Goal: Task Accomplishment & Management: Manage account settings

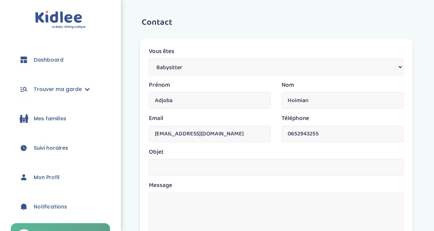
click at [50, 62] on span "Dashboard" at bounding box center [49, 60] width 30 height 8
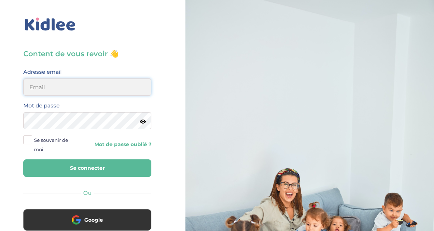
type input "adjoba.hoimian@gmail.com"
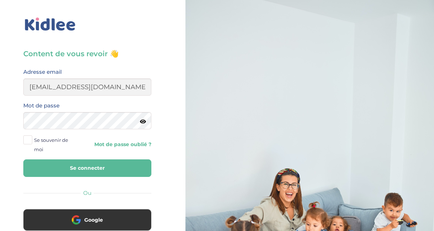
click at [97, 171] on button "Se connecter" at bounding box center [87, 169] width 128 height 18
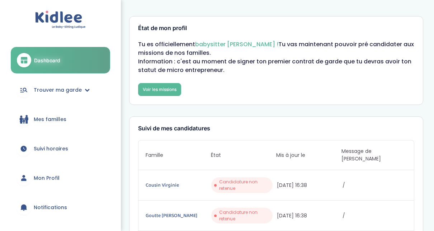
drag, startPoint x: 433, startPoint y: 56, endPoint x: 434, endPoint y: 77, distance: 21.6
click at [51, 175] on span "Mon Profil" at bounding box center [47, 179] width 26 height 8
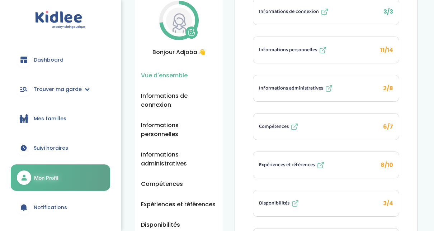
scroll to position [38, 0]
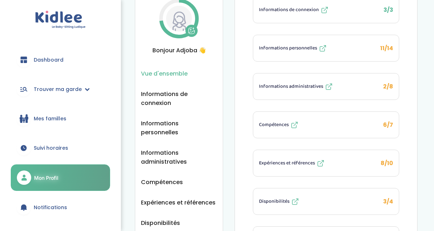
click at [301, 87] on span "Informations administratives" at bounding box center [291, 87] width 64 height 8
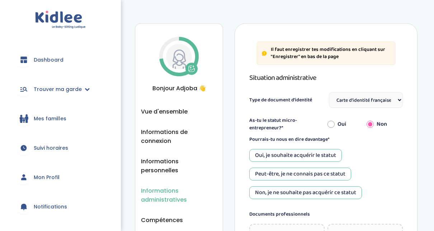
select select "Carte d'identité française ou Passeport français daté de moins de 5 ans"
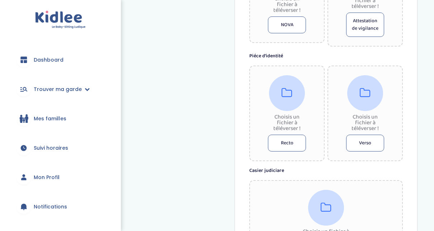
scroll to position [381, 0]
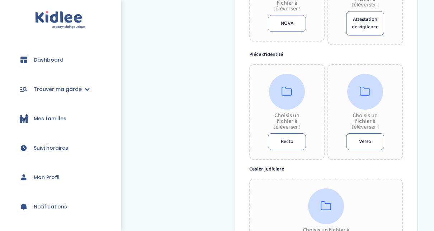
click at [288, 142] on button "Recto" at bounding box center [287, 141] width 38 height 17
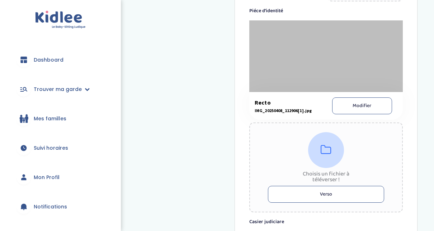
scroll to position [422, 0]
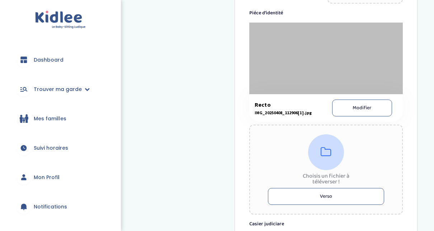
click at [342, 193] on button "Verso" at bounding box center [326, 196] width 116 height 17
click at [356, 191] on button "Verso" at bounding box center [326, 196] width 116 height 17
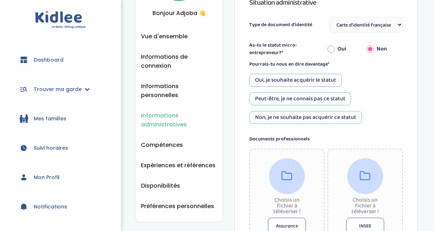
scroll to position [47, 0]
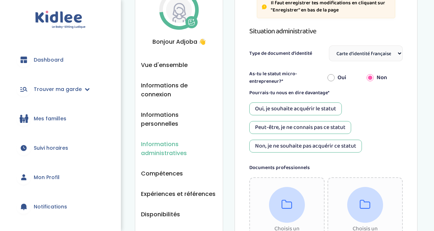
click at [161, 69] on ul "Vue d'ensemble Informations de connexion Informations personnelles Informations…" at bounding box center [179, 150] width 76 height 179
click at [161, 63] on span "Vue d'ensemble" at bounding box center [164, 65] width 47 height 9
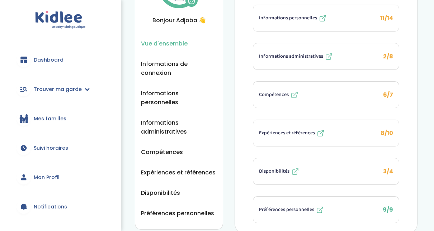
scroll to position [68, 0]
click at [286, 55] on span "Informations administratives" at bounding box center [291, 57] width 64 height 8
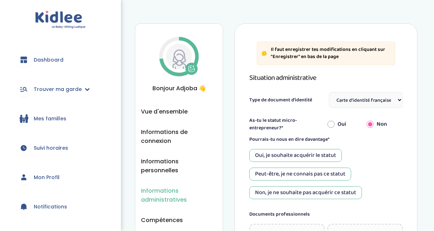
select select "Carte d'identité française ou Passeport français daté de moins de 5 ans"
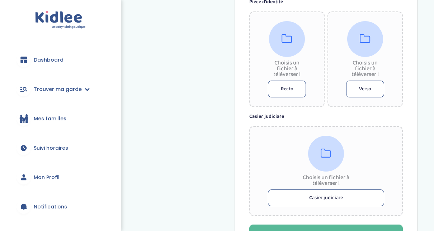
scroll to position [440, 0]
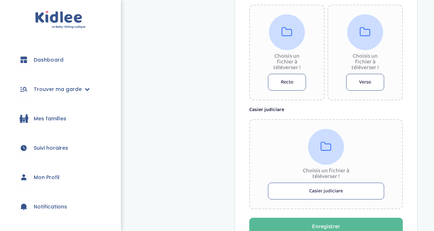
click at [280, 81] on button "Recto" at bounding box center [287, 82] width 38 height 17
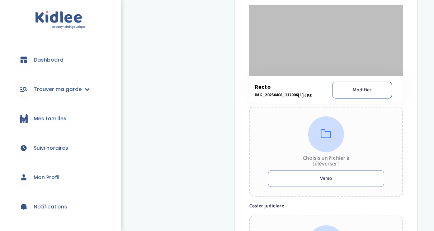
click at [329, 180] on button "Verso" at bounding box center [326, 178] width 116 height 17
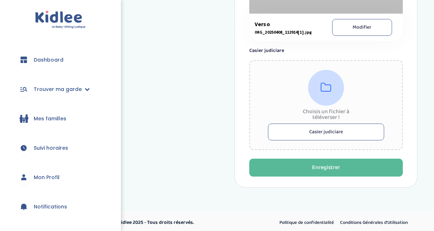
scroll to position [606, 0]
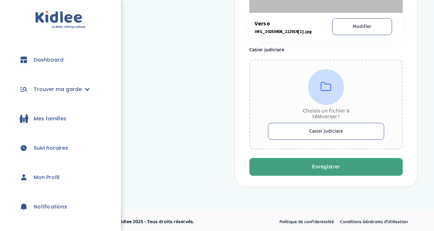
click at [378, 170] on button "Enregistrer" at bounding box center [325, 167] width 153 height 18
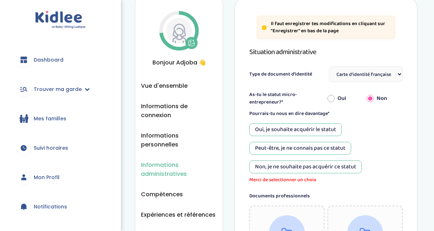
scroll to position [23, 0]
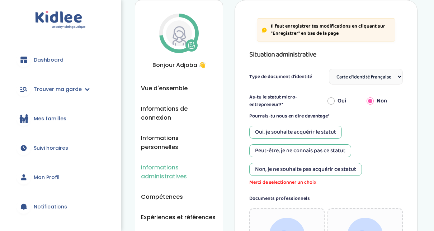
click at [292, 131] on div "Oui, je souhaite acquérir le statut" at bounding box center [295, 132] width 92 height 13
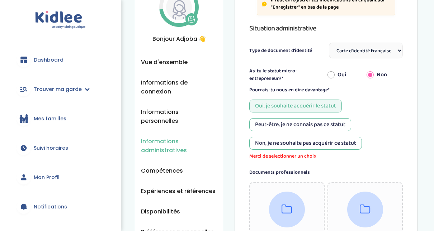
scroll to position [40, 0]
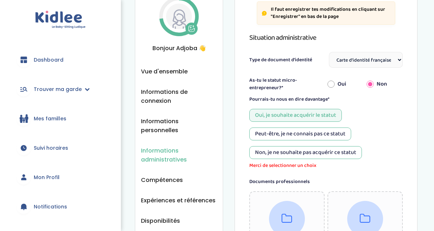
click at [281, 134] on div "Peut-être, je ne connais pas ce statut" at bounding box center [300, 134] width 102 height 13
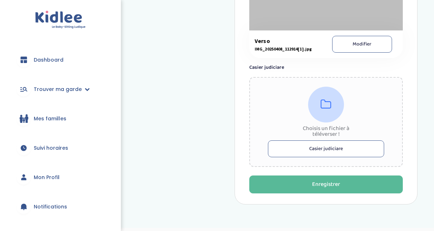
scroll to position [613, 0]
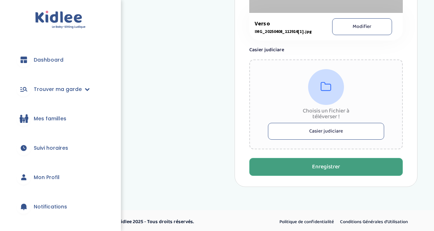
click at [349, 163] on button "Enregistrer" at bounding box center [325, 167] width 153 height 18
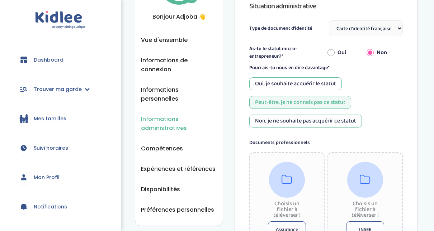
scroll to position [69, 0]
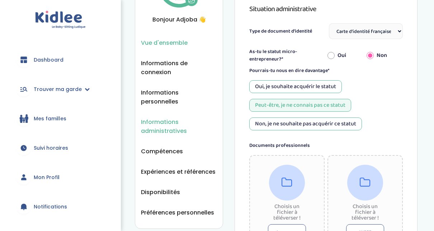
click at [171, 40] on span "Vue d'ensemble" at bounding box center [164, 42] width 47 height 9
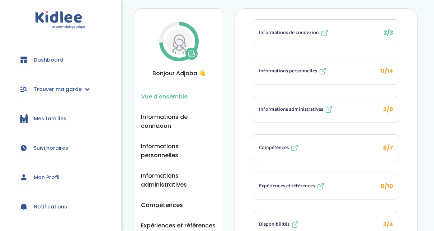
scroll to position [4, 0]
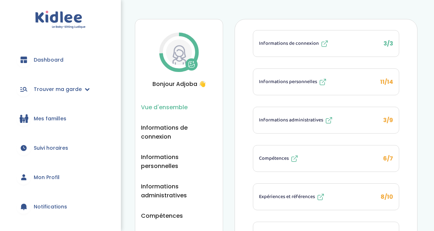
click at [296, 80] on span "Informations personnelles" at bounding box center [288, 82] width 58 height 8
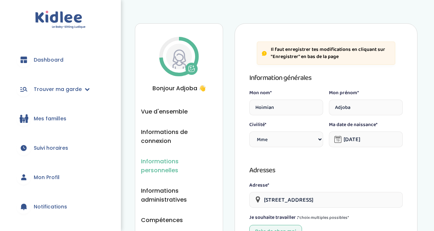
select select "1"
click at [190, 67] on icon at bounding box center [190, 67] width 1 height 1
click at [190, 66] on icon at bounding box center [192, 69] width 6 height 6
click at [180, 57] on img at bounding box center [179, 57] width 26 height 26
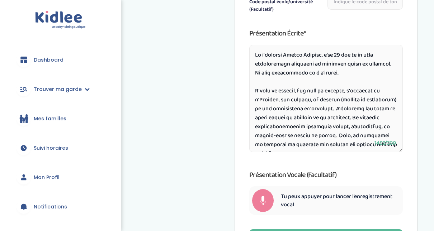
scroll to position [436, 0]
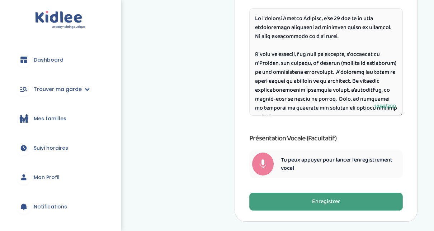
click at [357, 209] on button "Enregistrer" at bounding box center [325, 202] width 153 height 18
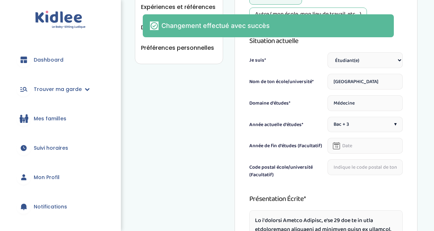
scroll to position [31, 0]
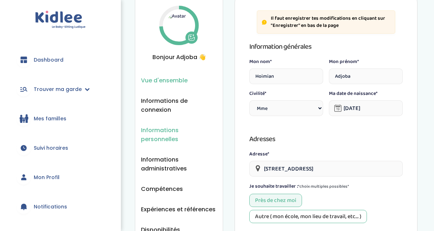
click at [154, 77] on span "Vue d'ensemble" at bounding box center [164, 80] width 47 height 9
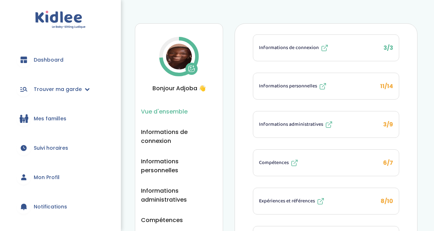
click at [177, 57] on img at bounding box center [179, 57] width 26 height 26
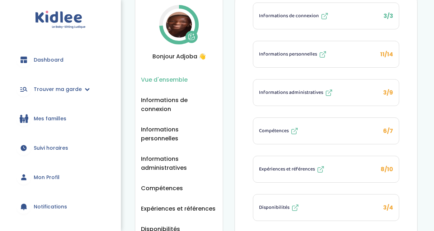
scroll to position [32, 0]
click at [291, 56] on span "Informations personnelles" at bounding box center [288, 55] width 58 height 8
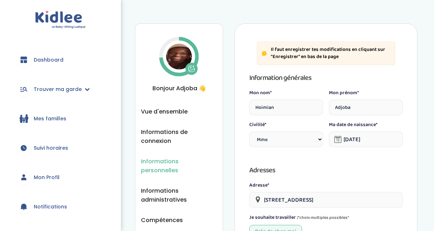
select select "1"
click at [319, 139] on select "Civilité Mr [PERSON_NAME]" at bounding box center [286, 140] width 74 height 16
click at [249, 132] on select "Civilité Mr Mme" at bounding box center [286, 140] width 74 height 16
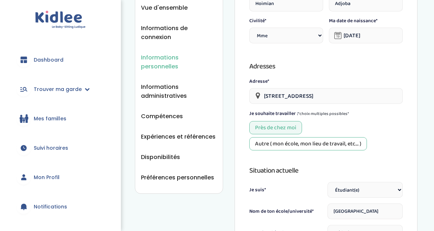
scroll to position [113, 0]
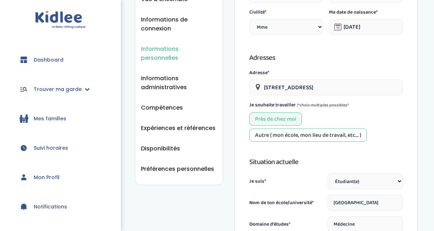
click at [340, 87] on input "23 bis Rue de Romainville, Paris, France" at bounding box center [325, 88] width 153 height 16
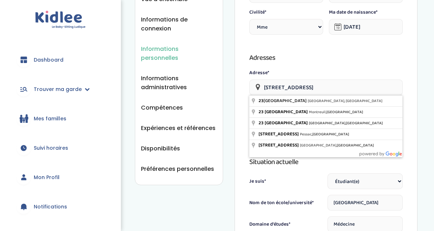
click at [401, 77] on div "Adresse* 23 bis Rue de Romainville, Paris, France" at bounding box center [325, 82] width 153 height 26
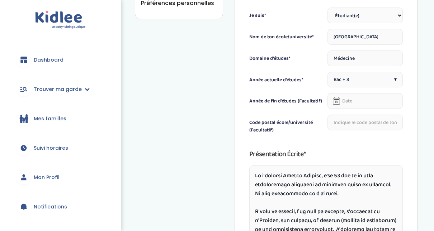
scroll to position [299, 0]
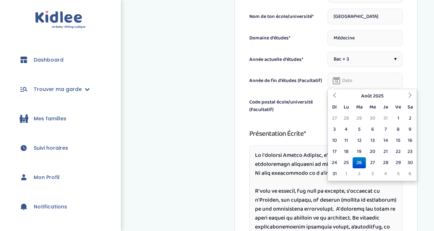
click at [349, 80] on input "text" at bounding box center [364, 81] width 75 height 16
click at [408, 95] on icon at bounding box center [409, 95] width 5 height 5
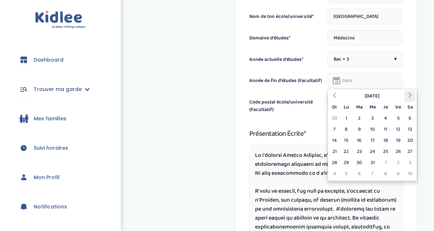
click at [408, 95] on icon at bounding box center [409, 95] width 5 height 5
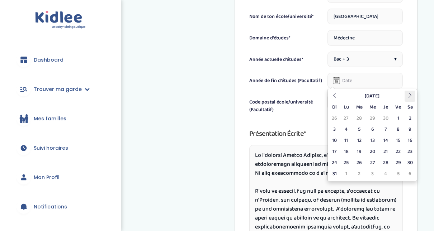
click at [408, 95] on icon at bounding box center [409, 95] width 5 height 5
click at [400, 130] on td "10" at bounding box center [398, 129] width 13 height 11
type input "10-07-2026"
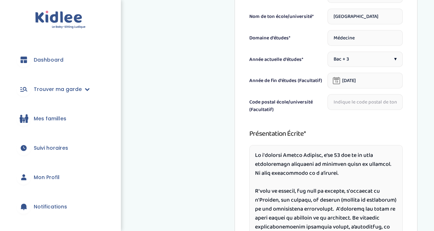
click at [354, 104] on input "text" at bounding box center [364, 102] width 75 height 16
type input "75018"
click at [387, 124] on div "Information générales Mon nom* Hoimian Mon prénom* Adjoba Civilité* Civilité Mr…" at bounding box center [325, 60] width 153 height 575
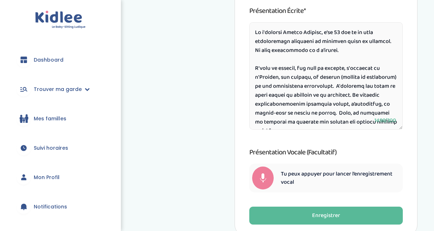
scroll to position [423, 0]
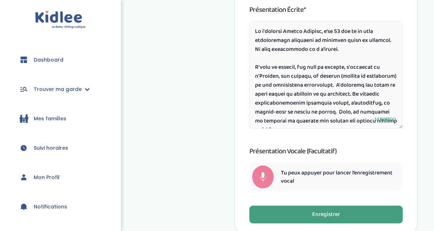
click at [364, 215] on button "Enregistrer" at bounding box center [325, 215] width 153 height 18
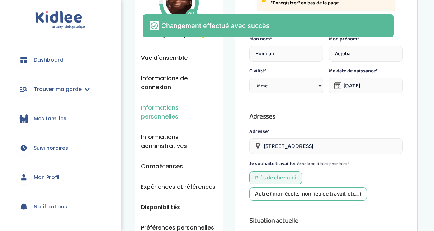
scroll to position [0, 0]
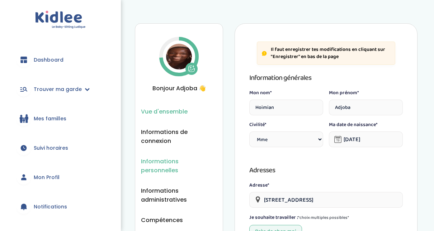
click at [169, 113] on span "Vue d'ensemble" at bounding box center [164, 111] width 47 height 9
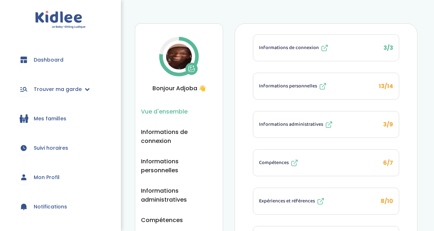
click at [281, 87] on span "Informations personnelles" at bounding box center [288, 86] width 58 height 8
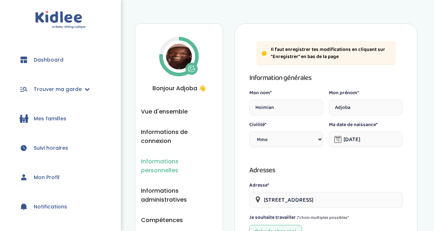
select select "1"
click at [172, 109] on span "Vue d'ensemble" at bounding box center [164, 111] width 47 height 9
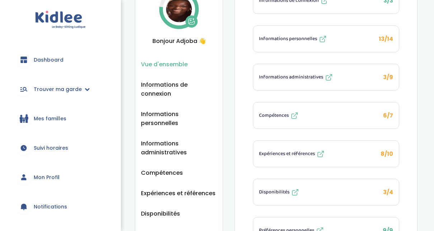
scroll to position [47, 0]
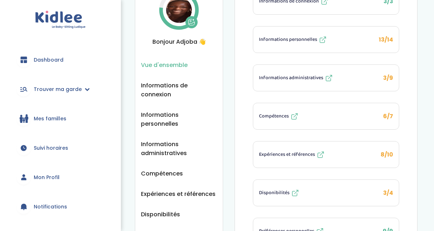
click at [290, 77] on span "Informations administratives" at bounding box center [291, 78] width 64 height 8
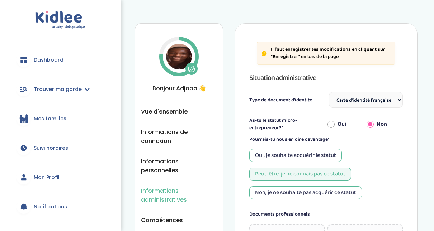
select select "Carte d'identité française ou Passeport français daté de moins de 5 ans"
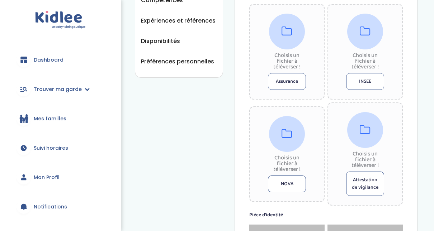
drag, startPoint x: 430, startPoint y: 88, endPoint x: 421, endPoint y: 48, distance: 40.7
click at [421, 48] on div "Informations administratives Vue d'ensemble Informations de connexion Informati…" at bounding box center [275, 133] width 315 height 685
click at [432, 102] on div "Informations administratives Vue d'ensemble Informations de connexion Informati…" at bounding box center [275, 133] width 315 height 685
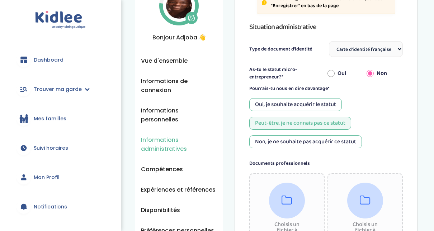
scroll to position [47, 0]
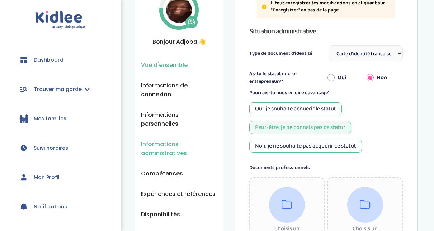
click at [174, 62] on span "Vue d'ensemble" at bounding box center [164, 65] width 47 height 9
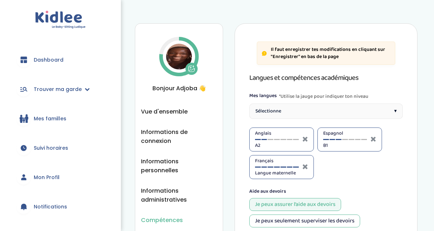
select select "3eme"
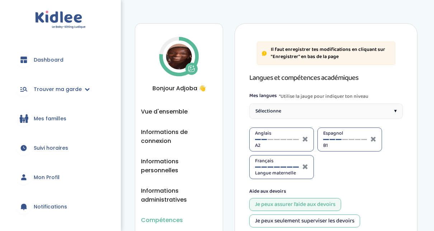
select select "3eme"
click at [398, 113] on div "Sélectionne ▾" at bounding box center [325, 111] width 153 height 15
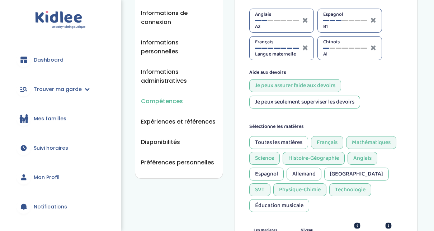
scroll to position [109, 0]
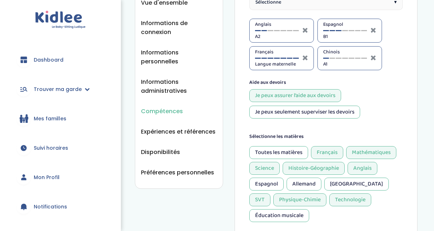
click at [267, 185] on div "Espagnol" at bounding box center [266, 184] width 34 height 13
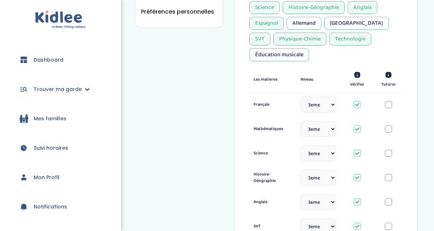
scroll to position [265, 0]
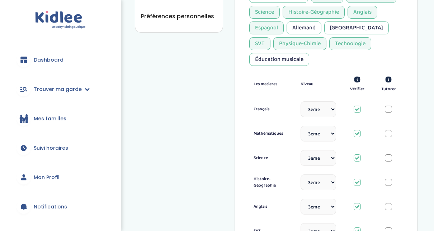
click at [388, 108] on div at bounding box center [388, 109] width 7 height 7
click at [355, 109] on div at bounding box center [356, 109] width 7 height 7
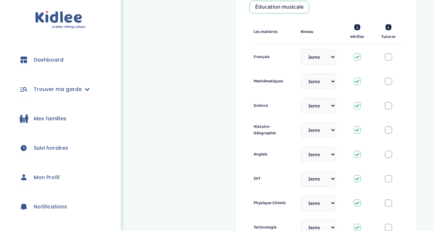
scroll to position [325, 0]
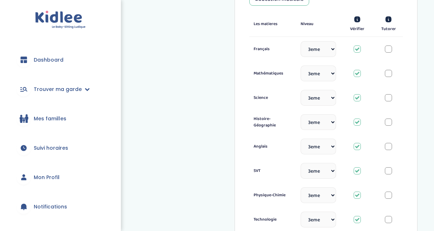
click at [332, 47] on select "Sélectionne CP CE1 CE2 CM1 CM2 6eme 5eme 4eme 3eme Seconde Prémière Terminale" at bounding box center [317, 49] width 35 height 16
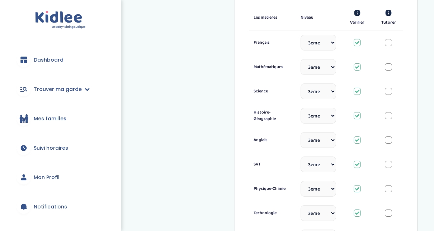
scroll to position [348, 0]
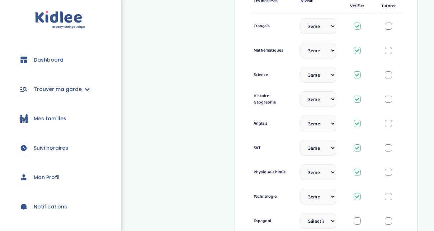
click at [387, 24] on div at bounding box center [388, 26] width 7 height 7
click at [389, 50] on div at bounding box center [388, 50] width 7 height 7
click at [388, 73] on div at bounding box center [388, 74] width 7 height 7
click at [391, 97] on div at bounding box center [388, 99] width 7 height 7
click at [389, 120] on div at bounding box center [388, 123] width 7 height 7
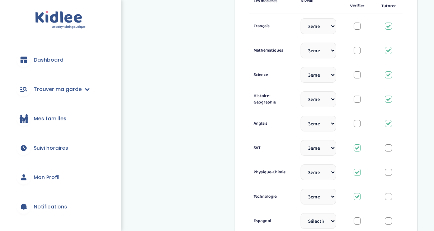
click at [391, 148] on div at bounding box center [388, 147] width 7 height 7
click at [388, 169] on div at bounding box center [388, 172] width 7 height 7
click at [387, 193] on div at bounding box center [388, 196] width 7 height 7
click at [389, 218] on div at bounding box center [388, 221] width 7 height 7
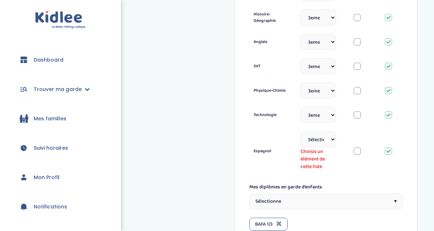
scroll to position [429, 0]
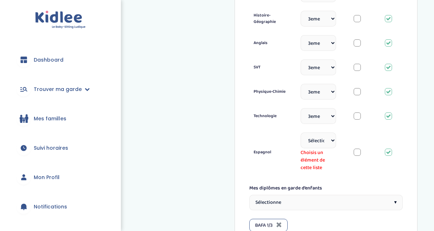
click at [332, 138] on select "Sélectionne CP CE1 CE2 CM1 CM2 6eme 5eme 4eme 3eme Seconde Prémière Terminale" at bounding box center [317, 141] width 35 height 16
select select "Terminale"
click at [300, 133] on select "Sélectionne CP CE1 CE2 CM1 CM2 6eme 5eme 4eme 3eme Seconde Prémière Terminale" at bounding box center [317, 141] width 35 height 16
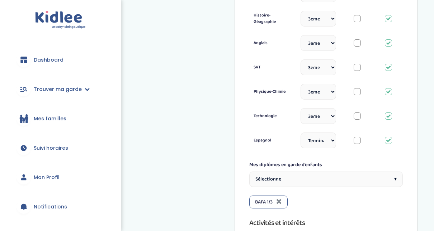
scroll to position [366, 0]
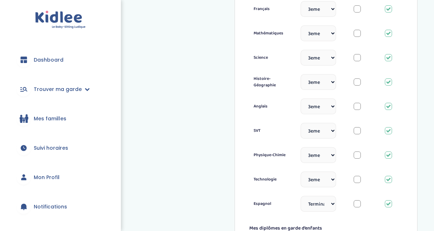
click at [331, 153] on select "Sélectionne CP CE1 CE2 CM1 CM2 6eme 5eme 4eme 3eme Seconde Prémière Terminale" at bounding box center [317, 155] width 35 height 16
click at [408, 141] on div "Il faut enregistrer tes modifications en cliquant sur "Enregistrer" en bas de l…" at bounding box center [325, 148] width 183 height 980
click at [332, 126] on select "Sélectionne CP CE1 CE2 CM1 CM2 6eme 5eme 4eme 3eme Seconde Prémière Terminale" at bounding box center [317, 131] width 35 height 16
select select "Terminale"
click at [300, 123] on select "Sélectionne CP CE1 CE2 CM1 CM2 6eme 5eme 4eme 3eme Seconde Prémière Terminale" at bounding box center [317, 131] width 35 height 16
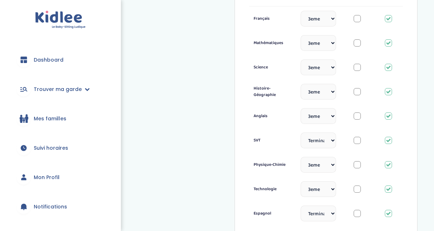
scroll to position [341, 0]
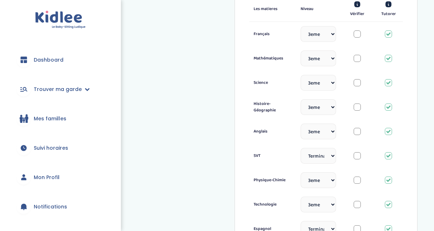
click at [333, 53] on select "Sélectionne CP CE1 CE2 CM1 CM2 6eme 5eme 4eme 3eme Seconde Prémière Terminale" at bounding box center [317, 59] width 35 height 16
select select "Prémière"
click at [300, 51] on select "Sélectionne CP CE1 CE2 CM1 CM2 6eme 5eme 4eme 3eme Seconde Prémière Terminale" at bounding box center [317, 59] width 35 height 16
click at [333, 32] on select "Sélectionne CP CE1 CE2 CM1 CM2 6eme 5eme 4eme 3eme Seconde Prémière Terminale" at bounding box center [317, 34] width 35 height 16
click at [332, 33] on select "Sélectionne CP CE1 CE2 CM1 CM2 6eme 5eme 4eme 3eme Seconde Prémière Terminale" at bounding box center [317, 34] width 35 height 16
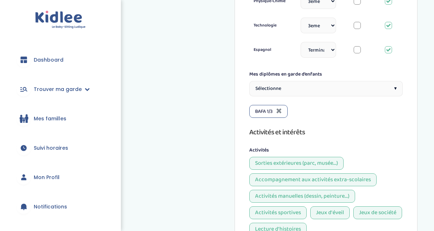
scroll to position [539, 0]
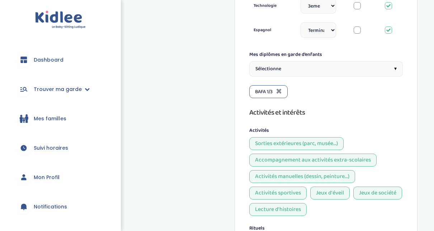
click at [400, 64] on div "Sélectionne ▾" at bounding box center [325, 68] width 153 height 15
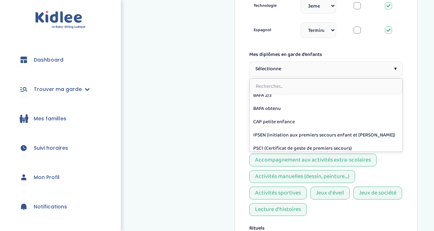
scroll to position [35, 0]
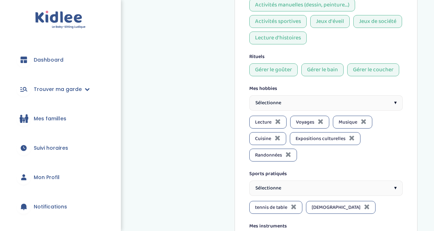
scroll to position [712, 0]
click at [394, 99] on span "▾" at bounding box center [395, 103] width 3 height 8
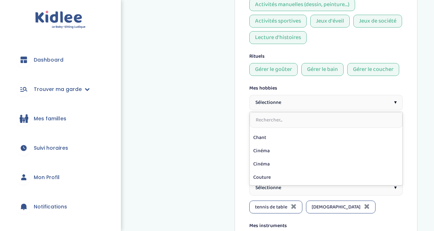
scroll to position [43, 0]
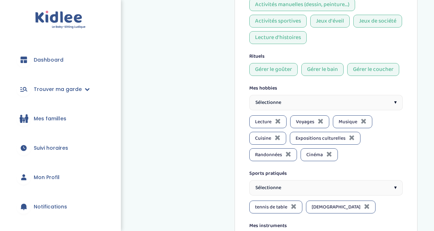
click at [394, 95] on div "Sélectionne ▾" at bounding box center [325, 102] width 153 height 15
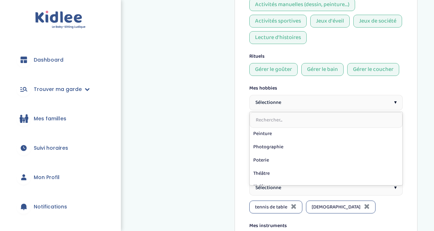
scroll to position [314, 0]
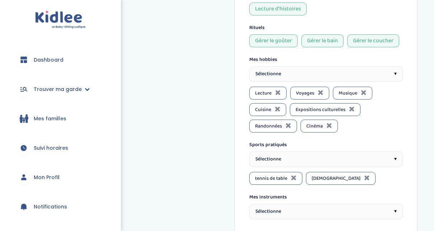
scroll to position [755, 0]
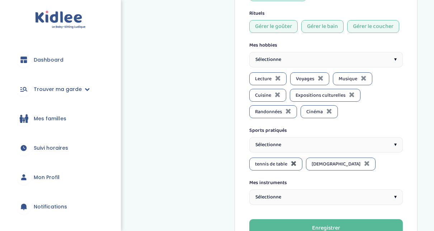
click at [295, 160] on icon at bounding box center [294, 163] width 6 height 7
click at [394, 141] on span "▾" at bounding box center [395, 145] width 3 height 8
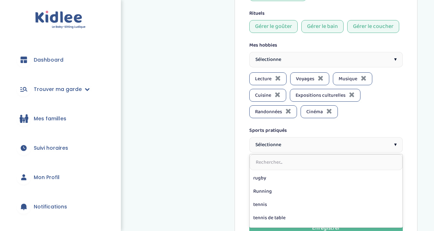
scroll to position [244, 0]
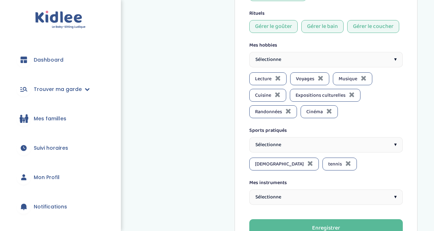
click at [397, 140] on div "Sélectionne ▾" at bounding box center [325, 144] width 153 height 15
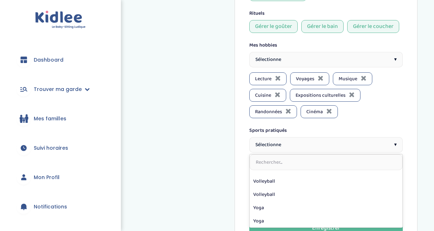
scroll to position [274, 0]
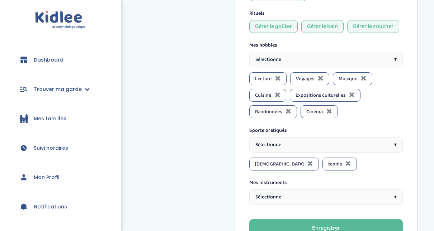
click at [394, 190] on div "Sélectionne ▾" at bounding box center [325, 197] width 153 height 15
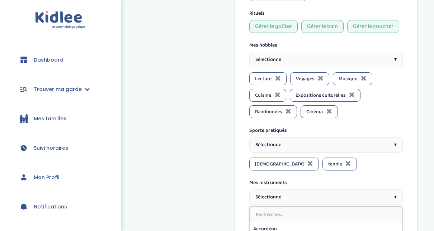
scroll to position [812, 0]
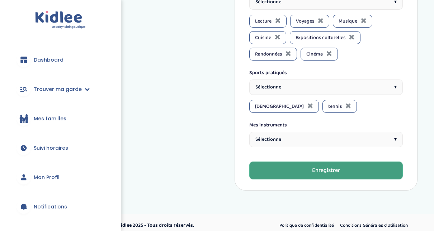
click at [350, 168] on button "Enregistrer" at bounding box center [325, 171] width 153 height 18
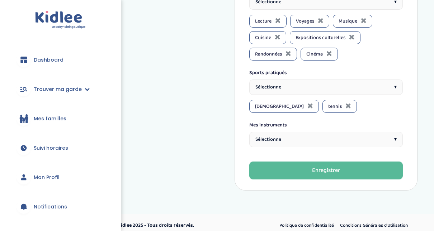
click at [387, 136] on div "Sélectionne ▾" at bounding box center [325, 139] width 153 height 15
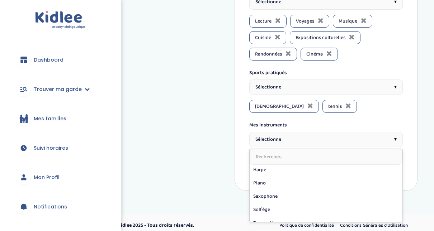
scroll to position [168, 0]
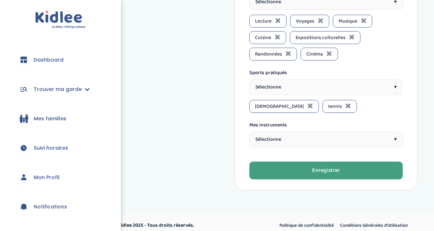
click at [366, 163] on button "Enregistrer" at bounding box center [325, 171] width 153 height 18
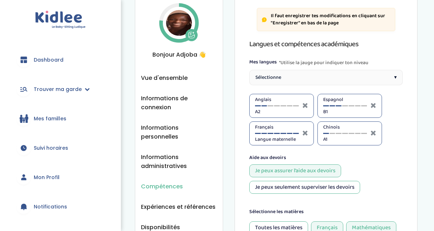
scroll to position [36, 0]
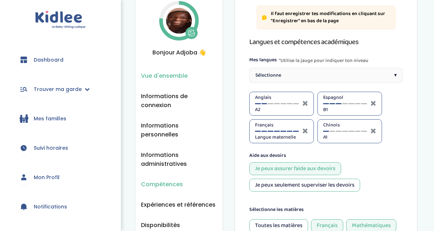
click at [162, 78] on span "Vue d'ensemble" at bounding box center [164, 75] width 47 height 9
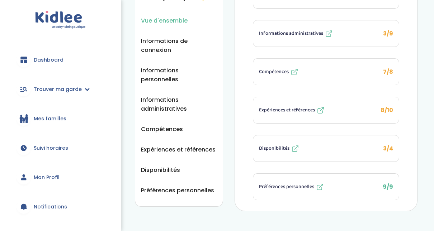
scroll to position [91, 0]
click at [305, 106] on span "Expériences et références" at bounding box center [287, 110] width 56 height 8
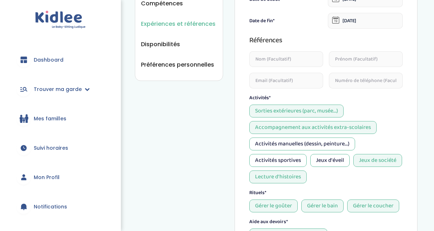
scroll to position [218, 0]
click at [288, 159] on div "Activités sportives" at bounding box center [277, 159] width 57 height 13
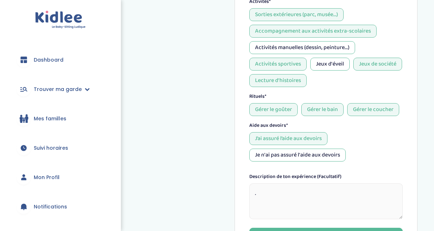
scroll to position [315, 0]
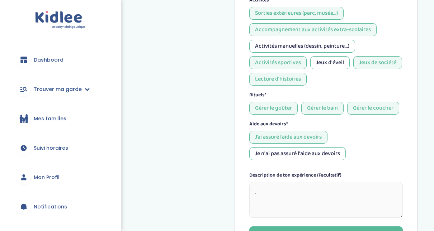
click at [339, 44] on div "Activités manuelles (dessin, peinture...)" at bounding box center [302, 46] width 106 height 13
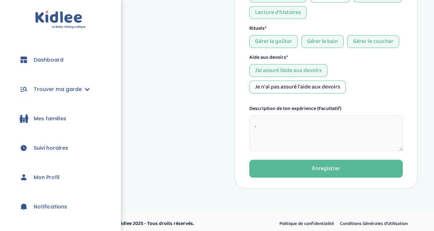
scroll to position [383, 0]
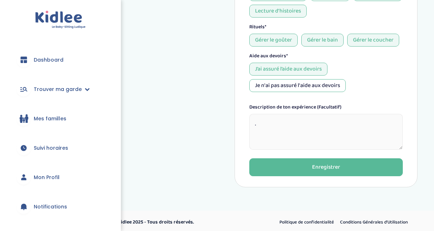
click at [315, 118] on textarea "." at bounding box center [325, 132] width 153 height 36
type textarea "j"
click at [318, 120] on textarea "J'ai tutoré une jeune fille en CM1" at bounding box center [325, 132] width 153 height 36
click at [337, 123] on textarea "J'ai tutoré une jeune fille de CM1" at bounding box center [325, 132] width 153 height 36
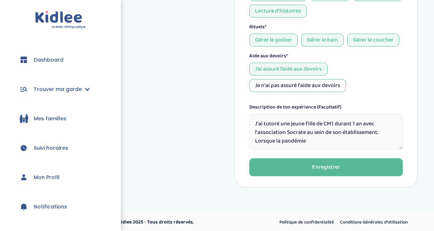
click at [333, 135] on textarea "J'ai tutoré une jeune fille de CM1 durant 1 an avec l'association Socrate au se…" at bounding box center [325, 132] width 153 height 36
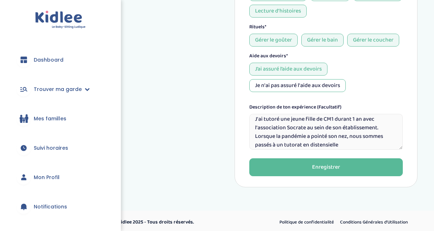
click at [322, 141] on textarea "J'ai tutoré une jeune fille de CM1 durant 1 an avec l'association Socrate au se…" at bounding box center [325, 132] width 153 height 36
click at [346, 144] on textarea "J'ai tutoré une jeune fille de CM1 durant 1 an avec l'association Socrate au se…" at bounding box center [325, 132] width 153 height 36
click at [324, 142] on textarea "J'ai tutoré une jeune fille de CM1 durant 1 an avec l'association Socrate au se…" at bounding box center [325, 132] width 153 height 36
click at [347, 143] on textarea "J'ai tutoré une jeune fille de CM1 durant 1 an avec l'association Socrate au se…" at bounding box center [325, 132] width 153 height 36
click at [323, 143] on textarea "J'ai tutoré une jeune fille de CM1 durant 1 an avec l'association Socrate au se…" at bounding box center [325, 132] width 153 height 36
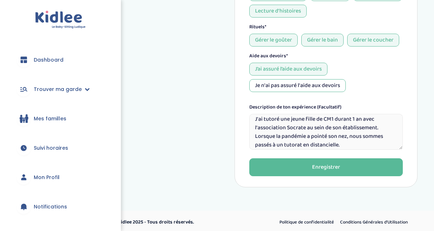
click at [354, 142] on textarea "J'ai tutoré une jeune fille de CM1 durant 1 an avec l'association Socrate au se…" at bounding box center [325, 132] width 153 height 36
click at [329, 142] on textarea "J'ai tutoré une jeune fille de CM1 durant 1 an avec l'association Socrate au se…" at bounding box center [325, 132] width 153 height 36
click at [337, 142] on textarea "J'ai tutoré une jeune fille de CM1 durant 1 an avec l'association Socrate au se…" at bounding box center [325, 132] width 153 height 36
click at [355, 142] on textarea "J'ai tutoré une jeune fille de CM1 durant 1 an avec l'association Socrate au se…" at bounding box center [325, 132] width 153 height 36
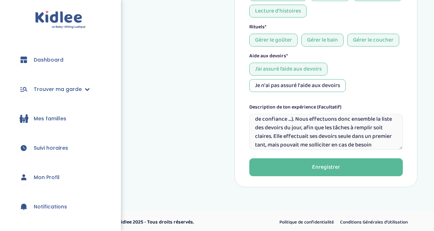
scroll to position [56, 0]
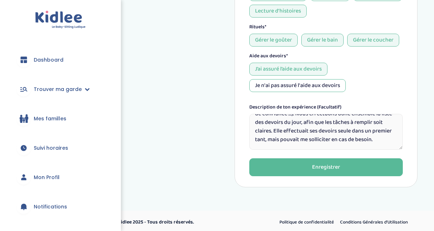
click at [365, 125] on textarea "J'ai tutoré une jeune fille de CM1 durant 1 an avec l'association Socrate au se…" at bounding box center [325, 132] width 153 height 36
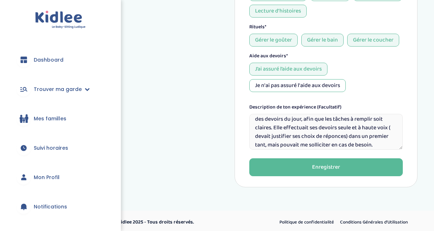
click at [355, 135] on textarea "J'ai tutoré une jeune fille de CM1 durant 1 an avec l'association Socrate au se…" at bounding box center [325, 132] width 153 height 36
click at [284, 142] on textarea "J'ai tutoré une jeune fille de CM1 durant 1 an avec l'association Socrate au se…" at bounding box center [325, 132] width 153 height 36
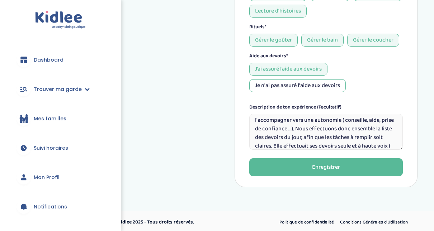
scroll to position [43, 0]
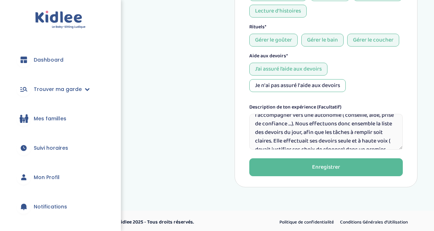
click at [300, 123] on textarea "J'ai tutoré une jeune fille de CM1 durant 1 an avec l'association Socrate au se…" at bounding box center [325, 132] width 153 height 36
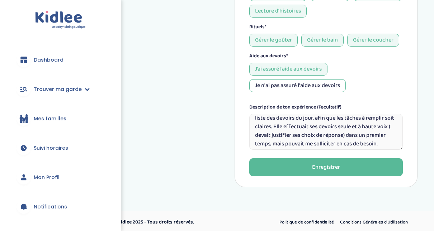
scroll to position [70, 0]
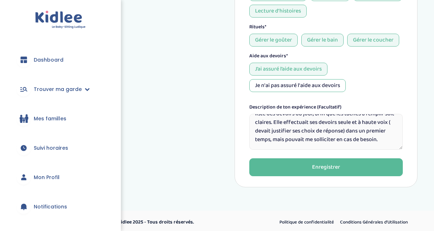
click at [379, 139] on textarea "J'ai tutoré une jeune fille de CM1 durant 1 an avec l'association Socrate au se…" at bounding box center [325, 132] width 153 height 36
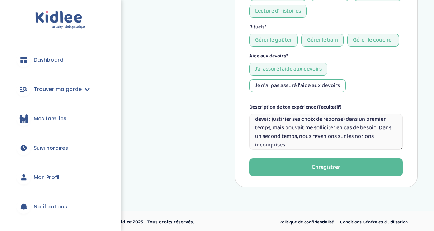
click at [281, 142] on textarea "J'ai tutoré une jeune fille de CM1 durant 1 an avec l'association Socrate au se…" at bounding box center [325, 132] width 153 height 36
click at [374, 143] on textarea "J'ai tutoré une jeune fille de CM1 durant 1 an avec l'association Socrate au se…" at bounding box center [325, 132] width 153 height 36
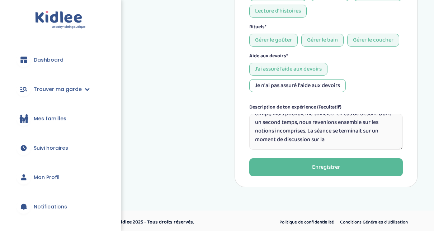
drag, startPoint x: 377, startPoint y: 127, endPoint x: 352, endPoint y: 141, distance: 27.9
click at [352, 141] on textarea "J'ai tutoré une jeune fille de CM1 durant 1 an avec l'association Socrate au se…" at bounding box center [325, 132] width 153 height 36
click at [261, 138] on textarea "J'ai tutoré une jeune fille de CM1 durant 1 an avec l'association Socrate au se…" at bounding box center [325, 132] width 153 height 36
click at [286, 139] on textarea "J'ai tutoré une jeune fille de CM1 durant 1 an avec l'association Socrate au se…" at bounding box center [325, 132] width 153 height 36
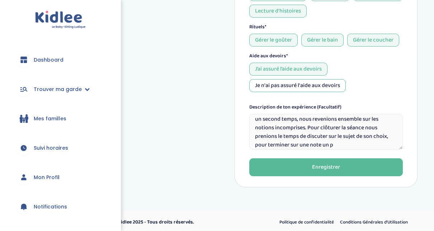
scroll to position [99, 0]
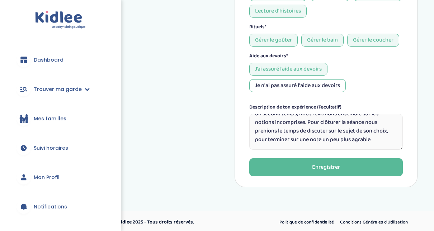
click at [284, 142] on textarea "J'ai tutoré une jeune fille de CM1 durant 1 an avec l'association Socrate au se…" at bounding box center [325, 132] width 153 height 36
click at [310, 141] on textarea "J'ai tutoré une jeune fille de CM1 durant 1 an avec l'association Socrate au se…" at bounding box center [325, 132] width 153 height 36
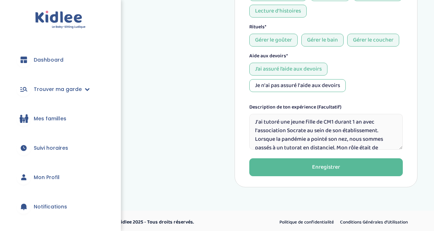
scroll to position [0, 0]
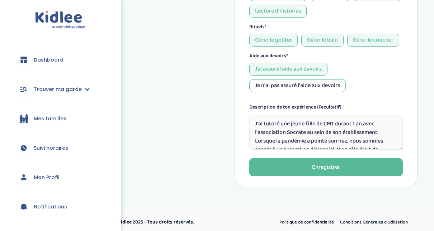
click at [276, 138] on textarea "J'ai tutoré une jeune fille de CM1 durant 1 an avec l'association Socrate au se…" at bounding box center [325, 132] width 153 height 36
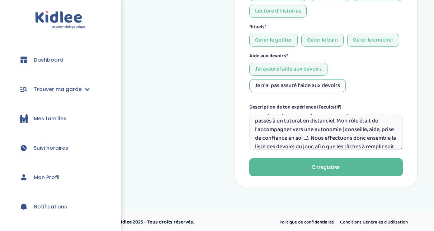
scroll to position [43, 0]
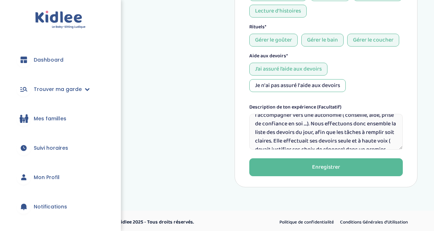
click at [403, 136] on textarea "J'ai tutoré une jeune fille de CM1 durant 1 an avec l'association Socrate au se…" at bounding box center [325, 132] width 153 height 36
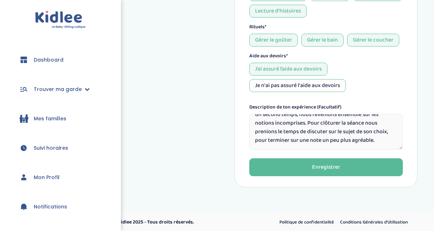
scroll to position [100, 0]
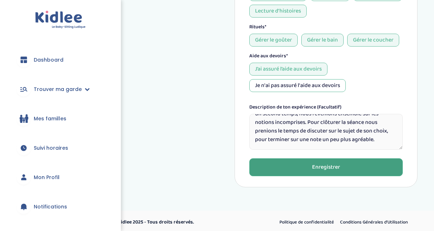
type textarea "J'ai tutoré une jeune fille de CM1 durant 1 an avec l'association Socrate au se…"
click at [350, 166] on button "Enregistrer" at bounding box center [325, 167] width 153 height 18
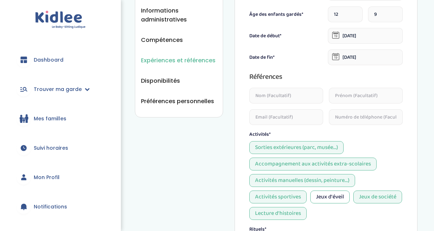
scroll to position [0, 0]
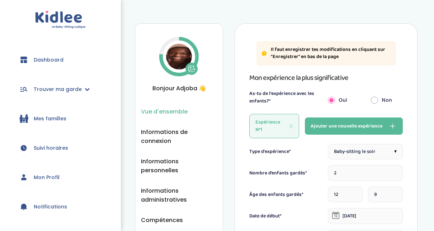
click at [157, 111] on span "Vue d'ensemble" at bounding box center [164, 111] width 47 height 9
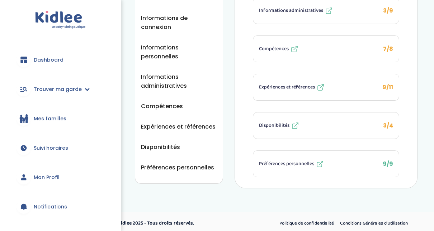
click at [275, 122] on span "Disponibilités" at bounding box center [274, 126] width 30 height 8
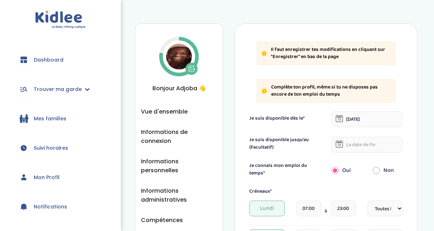
select select "1"
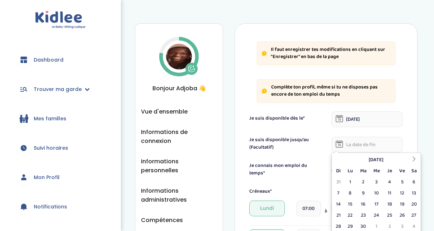
click at [365, 144] on input "text" at bounding box center [366, 145] width 71 height 16
click at [410, 158] on th at bounding box center [413, 159] width 11 height 11
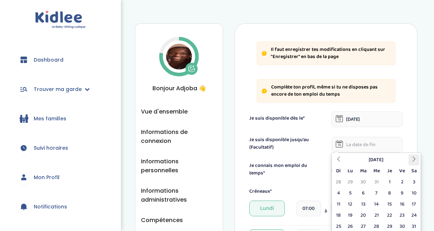
click at [410, 158] on th at bounding box center [413, 159] width 11 height 11
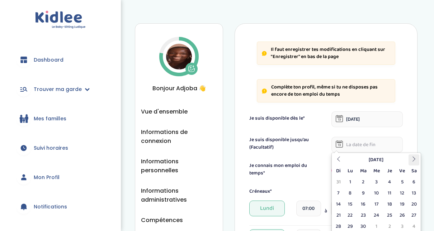
click at [410, 158] on th at bounding box center [413, 159] width 11 height 11
click at [337, 161] on icon at bounding box center [338, 159] width 5 height 5
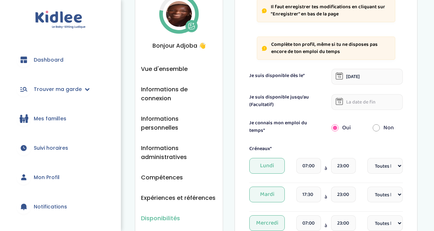
scroll to position [47, 0]
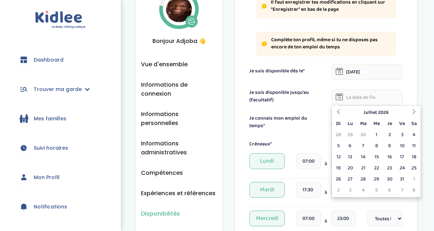
click at [373, 95] on input "text" at bounding box center [366, 98] width 71 height 16
click at [406, 180] on td "31" at bounding box center [402, 179] width 13 height 11
type input "[DATE]"
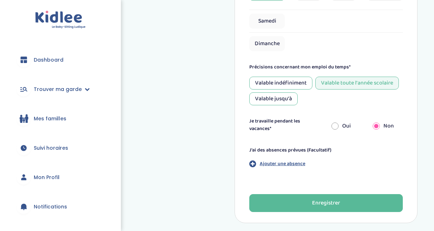
scroll to position [337, 0]
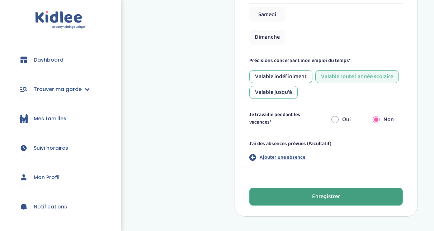
click at [345, 196] on button "Enregistrer" at bounding box center [325, 197] width 153 height 18
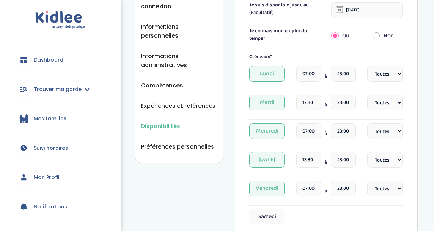
scroll to position [0, 0]
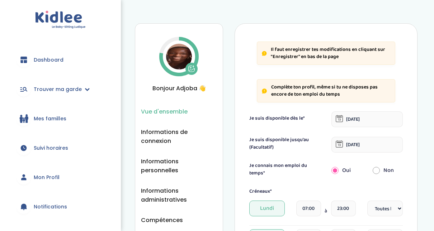
click at [165, 111] on span "Vue d'ensemble" at bounding box center [164, 111] width 47 height 9
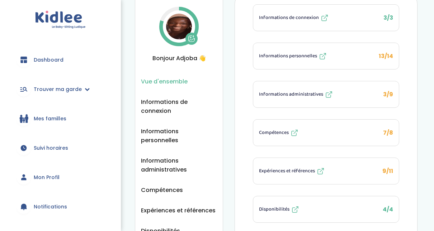
click at [273, 133] on span "Compétences" at bounding box center [274, 133] width 30 height 8
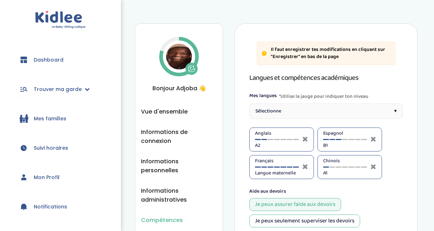
select select "3eme"
select select "Prémière"
select select "3eme"
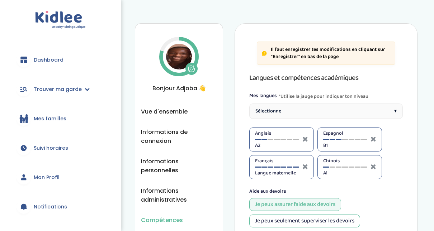
select select "Terminale"
select select "3eme"
select select "Terminale"
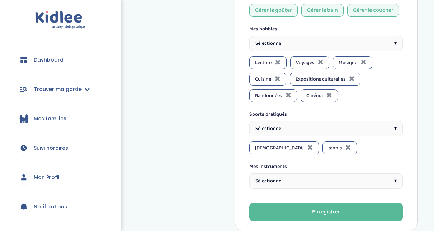
scroll to position [812, 0]
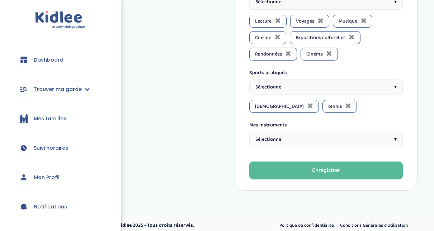
click at [398, 134] on div "Sélectionne ▾" at bounding box center [325, 139] width 153 height 15
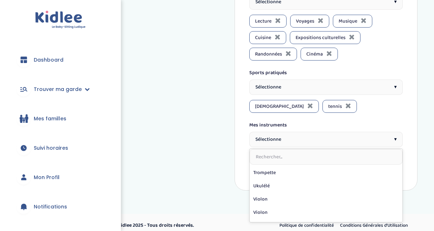
scroll to position [168, 0]
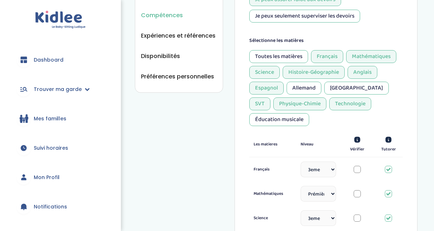
scroll to position [3, 0]
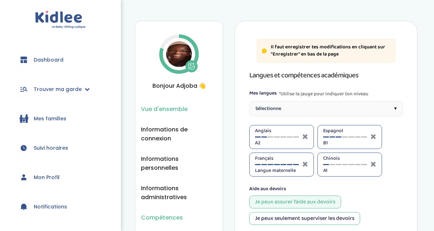
click at [171, 108] on span "Vue d'ensemble" at bounding box center [164, 109] width 47 height 9
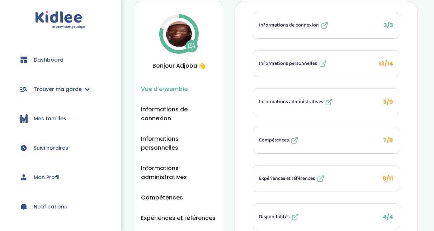
click at [286, 178] on span "Expériences et références" at bounding box center [287, 179] width 56 height 8
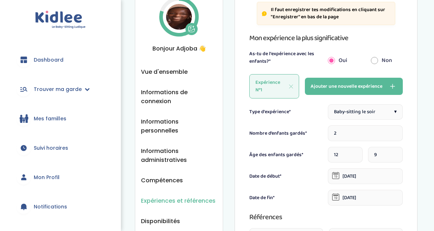
scroll to position [39, 0]
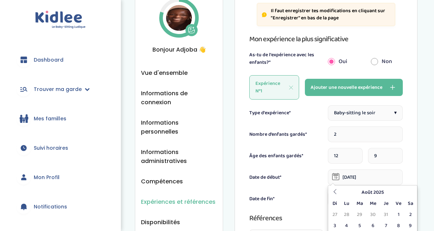
click at [363, 177] on input "[DATE]" at bounding box center [365, 178] width 75 height 16
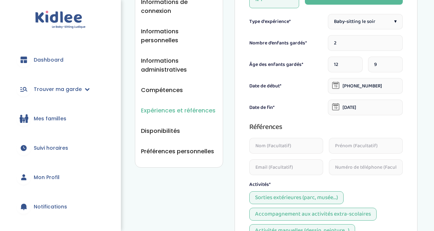
scroll to position [133, 0]
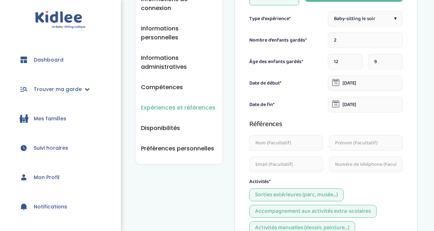
click at [414, 83] on div "Il faut enregistrer tes modifications en cliquant sur "Enregistrer" en bas de l…" at bounding box center [325, 163] width 183 height 547
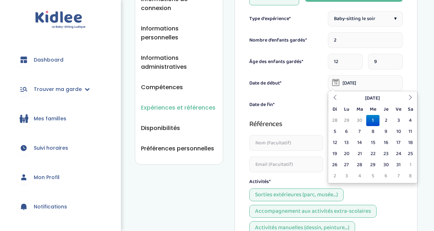
click at [387, 85] on input "01-05-2019" at bounding box center [365, 83] width 75 height 16
type input "01-05-2020"
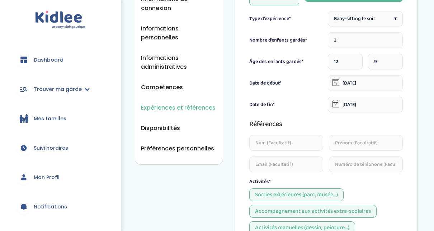
click at [409, 86] on div "Il faut enregistrer tes modifications en cliquant sur "Enregistrer" en bas de l…" at bounding box center [325, 163] width 183 height 547
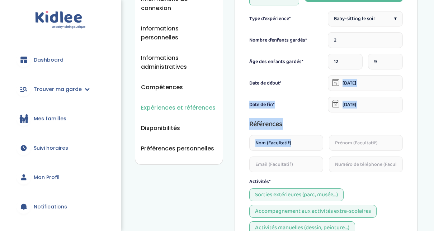
drag, startPoint x: 430, startPoint y: 82, endPoint x: 427, endPoint y: 138, distance: 55.3
click at [427, 138] on div "Expériences et références Vue d'ensemble Informations de connexion Informations…" at bounding box center [275, 160] width 315 height 565
drag, startPoint x: 427, startPoint y: 138, endPoint x: 411, endPoint y: 128, distance: 18.2
click at [411, 128] on div "Il faut enregistrer tes modifications en cliquant sur "Enregistrer" en bas de l…" at bounding box center [325, 163] width 183 height 547
click at [406, 123] on div "Il faut enregistrer tes modifications en cliquant sur "Enregistrer" en bas de l…" at bounding box center [325, 163] width 183 height 547
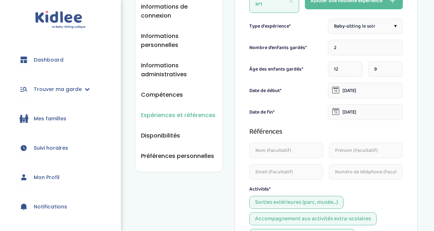
scroll to position [0, 0]
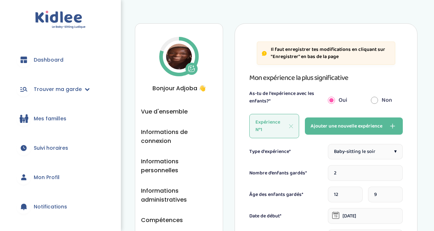
click at [332, 123] on span "Ajouter une nouvelle expérience" at bounding box center [346, 126] width 72 height 9
type input "1"
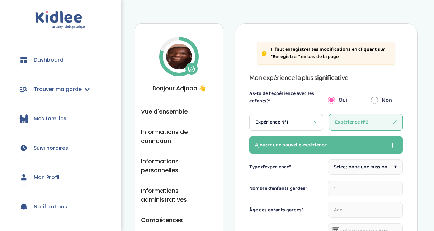
drag, startPoint x: 432, startPoint y: 81, endPoint x: 434, endPoint y: 119, distance: 38.1
drag, startPoint x: 434, startPoint y: 119, endPoint x: 413, endPoint y: 141, distance: 30.2
click at [286, 123] on span "Expérience N°1" at bounding box center [271, 123] width 33 height 8
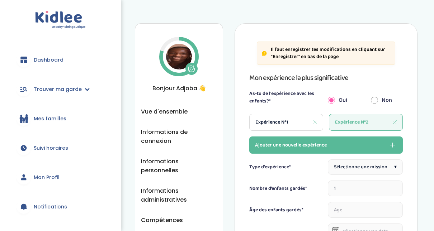
type input "2"
type input "12"
type input "01-05-2020"
type input "01-05-2025"
type textarea "J'ai tutoré une jeune fille de CM1 durant 1 an avec l'association Socrate au se…"
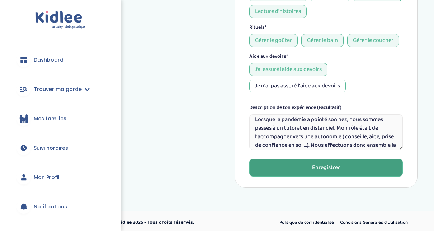
scroll to position [104, 0]
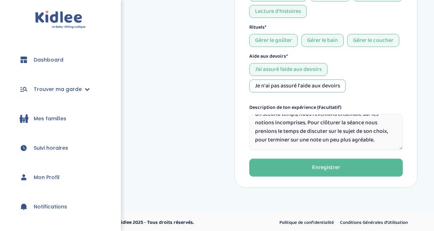
drag, startPoint x: 256, startPoint y: 121, endPoint x: 368, endPoint y: 136, distance: 113.9
click at [368, 136] on textarea "J'ai tutoré une jeune fille de CM1 durant 1 an avec l'association Socrate au se…" at bounding box center [325, 132] width 153 height 36
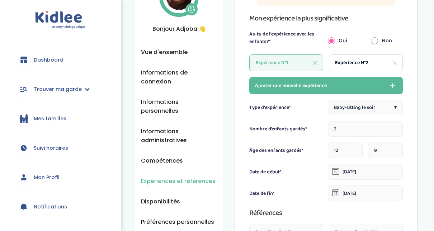
scroll to position [0, 0]
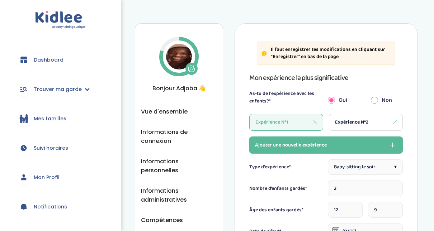
click at [355, 121] on span "Expérience N°2" at bounding box center [351, 123] width 33 height 8
type input "1"
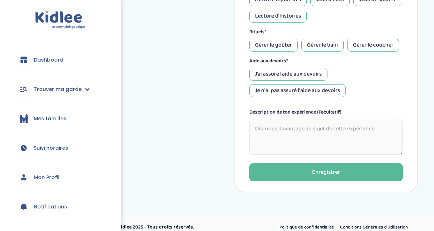
scroll to position [413, 0]
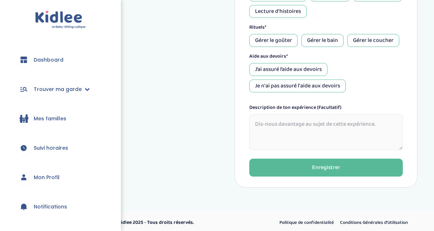
click at [336, 127] on textarea at bounding box center [325, 132] width 153 height 36
paste textarea "J'ai tutoré une jeune fille de CM1 durant 1 an avec l'association Socrate au se…"
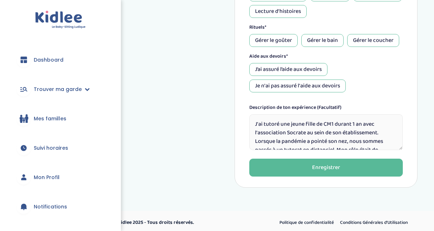
scroll to position [99, 0]
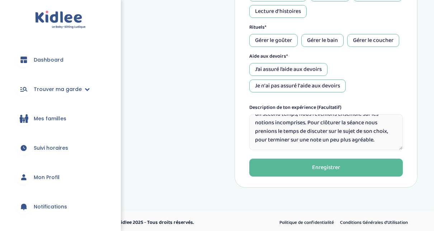
type textarea "J'ai tutoré une jeune fille de CM1 durant 1 an avec l'association Socrate au se…"
click at [312, 68] on div "J’ai assuré l’aide aux devoirs" at bounding box center [288, 69] width 78 height 13
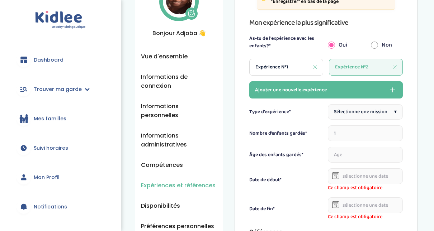
scroll to position [77, 0]
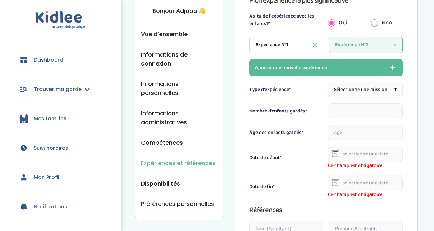
click at [395, 90] on span "▾" at bounding box center [395, 90] width 3 height 8
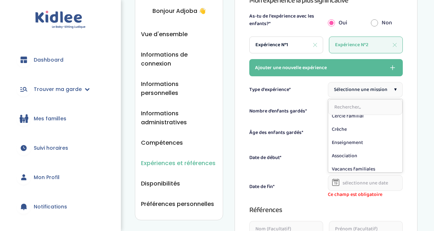
scroll to position [86, 0]
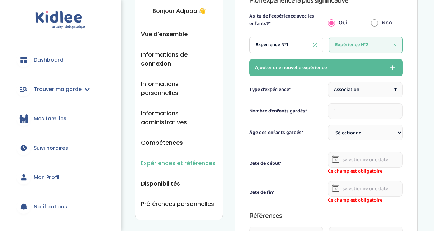
click at [394, 94] on div "Association ▾" at bounding box center [365, 89] width 75 height 15
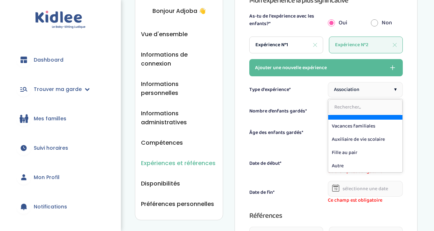
scroll to position [115, 0]
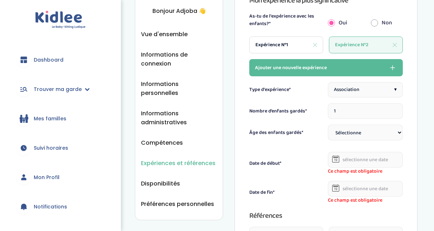
click at [370, 132] on select "Sélectionne 3-6 ans 6-9 ans +9 ans" at bounding box center [365, 133] width 75 height 16
select select "6-9"
click at [328, 125] on select "Sélectionne 3-6 ans 6-9 ans +9 ans" at bounding box center [365, 133] width 75 height 16
select select
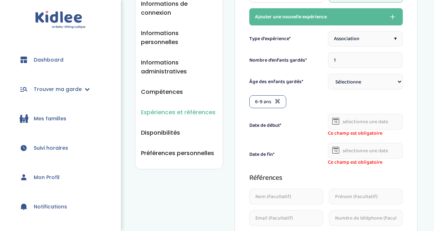
scroll to position [131, 0]
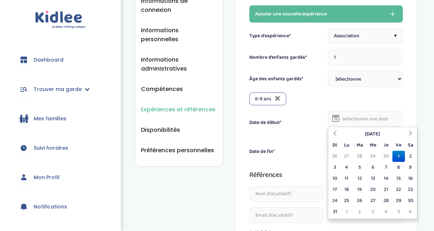
click at [362, 115] on input "text" at bounding box center [365, 119] width 75 height 16
click at [334, 132] on icon at bounding box center [334, 133] width 5 height 5
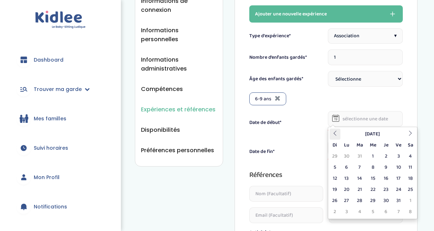
click at [334, 132] on icon at bounding box center [334, 133] width 5 height 5
click at [357, 153] on td "1" at bounding box center [359, 156] width 13 height 11
type input "01-10-2019"
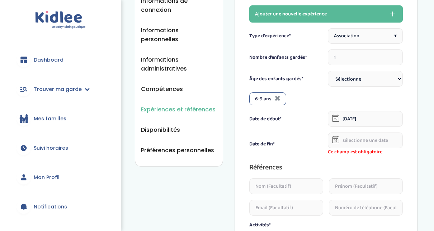
click at [364, 143] on input "text" at bounding box center [365, 141] width 75 height 16
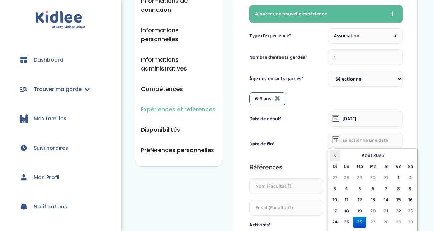
click at [336, 153] on icon at bounding box center [334, 154] width 5 height 5
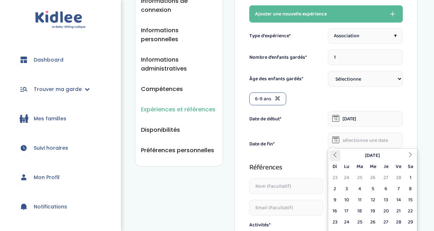
click at [336, 153] on icon at bounding box center [334, 154] width 5 height 5
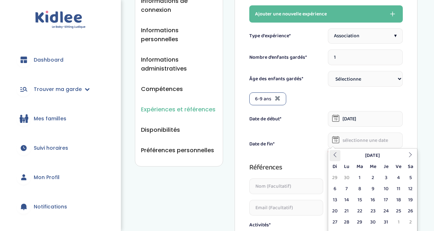
click at [336, 153] on icon at bounding box center [334, 154] width 5 height 5
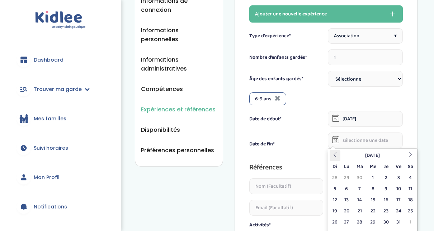
click at [336, 153] on icon at bounding box center [334, 154] width 5 height 5
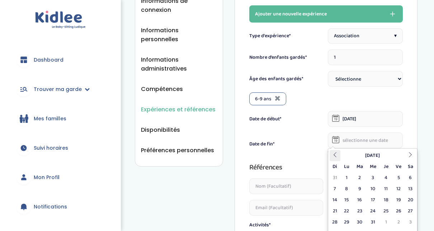
click at [336, 153] on icon at bounding box center [334, 154] width 5 height 5
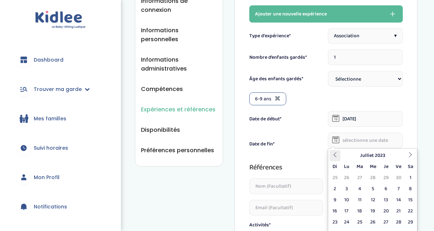
click at [336, 153] on icon at bounding box center [334, 154] width 5 height 5
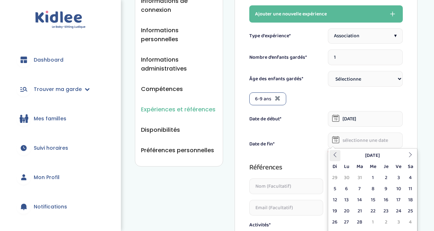
click at [336, 153] on icon at bounding box center [334, 154] width 5 height 5
drag, startPoint x: 336, startPoint y: 153, endPoint x: 380, endPoint y: 156, distance: 44.6
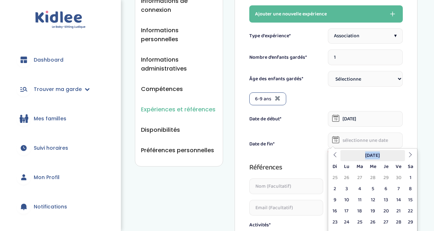
click at [380, 156] on tr "Octobre 2022" at bounding box center [372, 155] width 86 height 11
click at [380, 156] on th "Octobre 2022" at bounding box center [372, 155] width 65 height 11
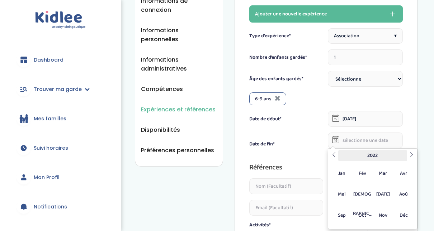
click at [382, 155] on th "2022" at bounding box center [372, 155] width 69 height 11
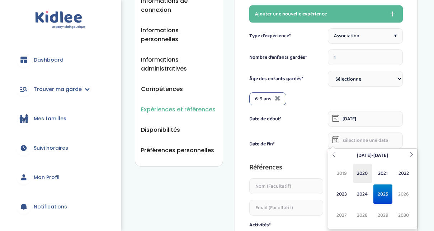
click at [364, 175] on span "2020" at bounding box center [362, 173] width 19 height 19
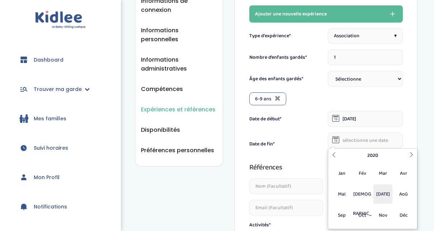
click at [385, 194] on span "Jul" at bounding box center [382, 194] width 19 height 19
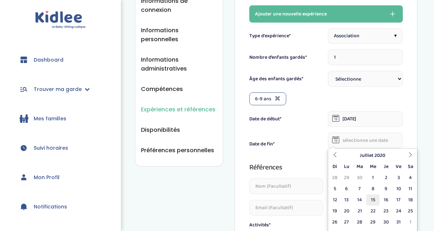
click at [374, 200] on td "15" at bounding box center [372, 200] width 13 height 11
type input "15-07-2020"
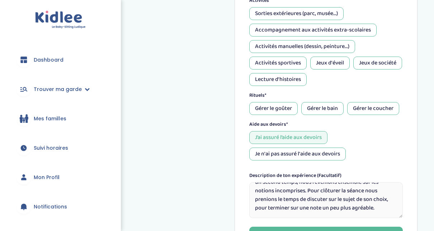
scroll to position [344, 0]
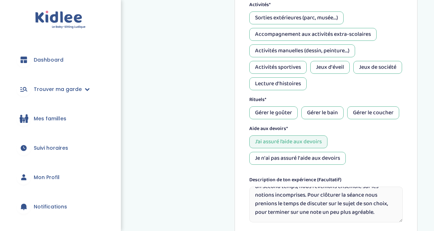
drag, startPoint x: 433, startPoint y: 146, endPoint x: 433, endPoint y: 154, distance: 7.5
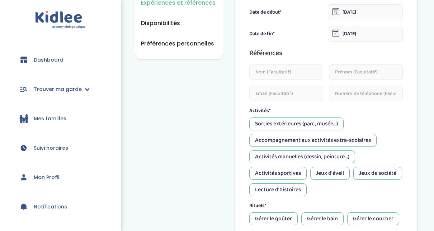
scroll to position [36, 0]
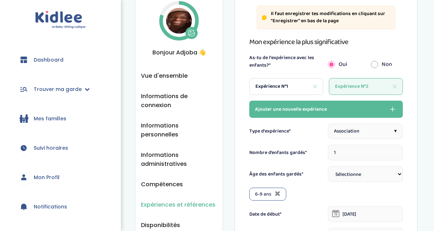
click at [299, 87] on div "Expérience N°1" at bounding box center [286, 86] width 74 height 17
type input "2"
type input "01-05-2020"
type input "01-05-2025"
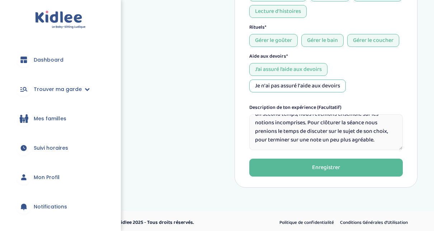
scroll to position [104, 0]
drag, startPoint x: 255, startPoint y: 117, endPoint x: 317, endPoint y: 150, distance: 70.2
type textarea "J'ai tutoré une jeune fille de CM1 durant 1 an avec l'association Socrate au se…"
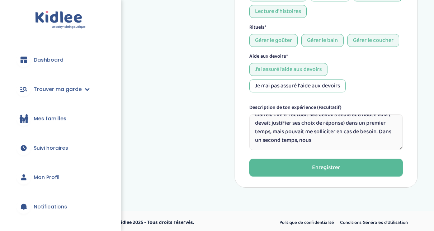
click at [279, 120] on textarea "J'ai tutoré une jeune fille de CM1 durant 1 an avec l'association Socrate au se…" at bounding box center [325, 132] width 153 height 36
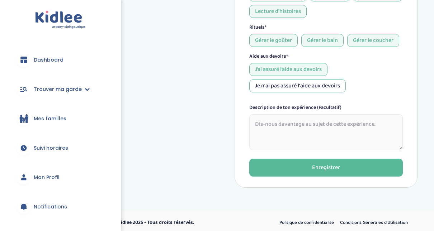
scroll to position [0, 0]
type textarea "C"
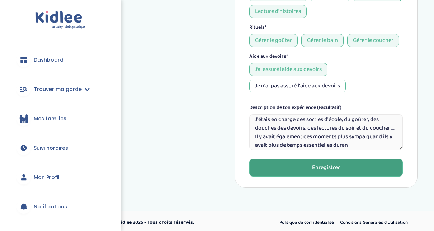
scroll to position [13, 0]
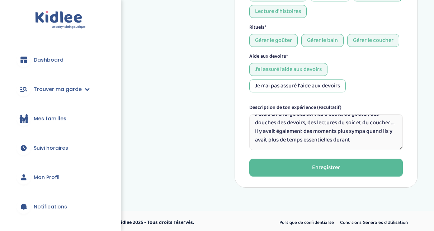
click at [347, 134] on textarea "J'étais en charge des sorties d'école, du goûter, des douches des devoirs, des …" at bounding box center [325, 132] width 153 height 36
click at [342, 142] on textarea "J'étais en charge des sorties d'école, du goûter, des douches des devoirs, des …" at bounding box center [325, 132] width 153 height 36
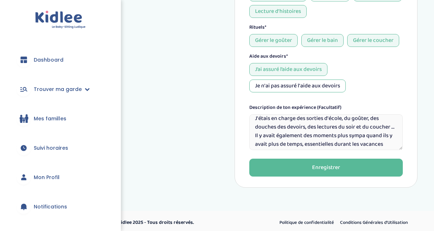
scroll to position [0, 0]
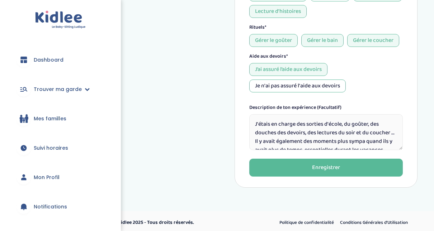
click at [276, 130] on textarea "J'étais en charge des sorties d'école, du goûter, des douches des devoirs, des …" at bounding box center [325, 132] width 153 height 36
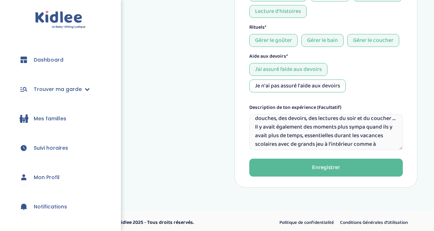
scroll to position [27, 0]
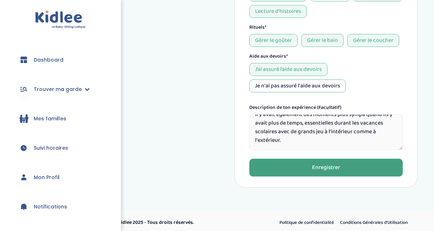
type textarea "J'étais en charge des sorties d'école, du goûter, des douches, des devoirs, des…"
click at [388, 167] on button "Enregistrer" at bounding box center [325, 168] width 153 height 18
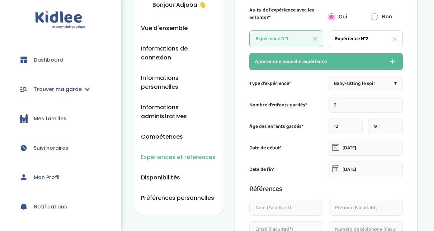
scroll to position [83, 0]
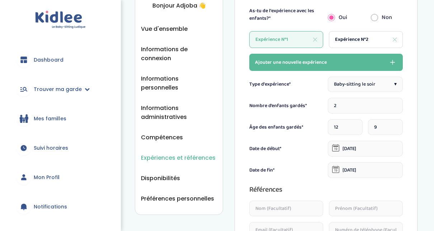
click at [288, 41] on div "Expérience N°1" at bounding box center [286, 39] width 74 height 17
click at [349, 37] on span "Expérience N°2" at bounding box center [351, 40] width 33 height 8
type input "1"
type input "01-10-2019"
type input "15-07-2020"
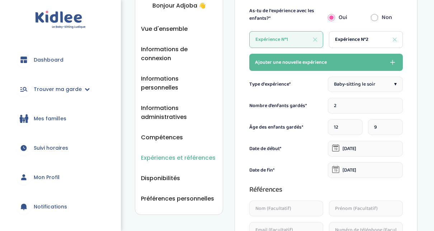
type textarea "J'ai tutoré une jeune fille de CM1 durant 1 an avec l'association Socrate au se…"
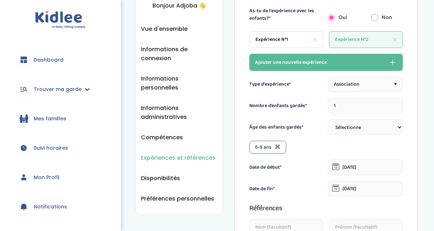
click at [339, 60] on button "Ajouter une nouvelle expérience" at bounding box center [325, 62] width 153 height 17
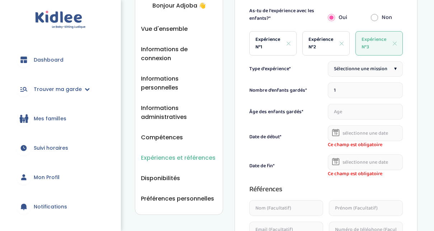
scroll to position [0, 0]
click at [394, 66] on span "▾" at bounding box center [395, 69] width 3 height 8
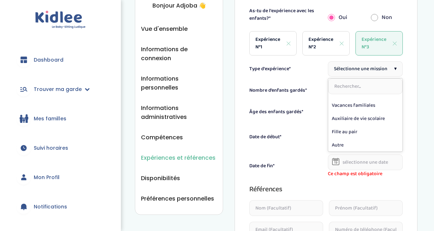
scroll to position [115, 0]
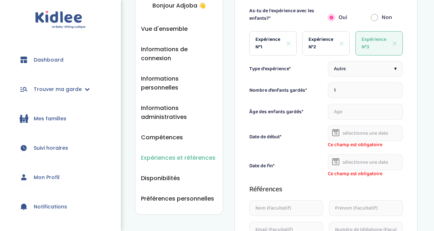
click at [372, 85] on input "1" at bounding box center [365, 90] width 75 height 16
click at [372, 86] on input "1" at bounding box center [365, 90] width 75 height 16
click at [365, 97] on input "4" at bounding box center [365, 90] width 75 height 16
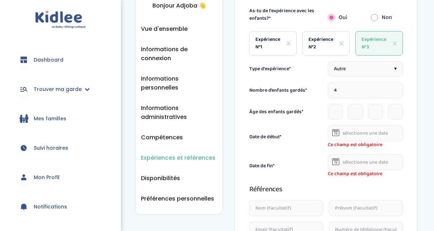
click at [395, 87] on input "4" at bounding box center [365, 90] width 75 height 16
click at [394, 93] on input "3" at bounding box center [365, 90] width 75 height 16
click at [394, 93] on input "2" at bounding box center [365, 90] width 75 height 16
click at [393, 87] on input "3" at bounding box center [365, 90] width 75 height 16
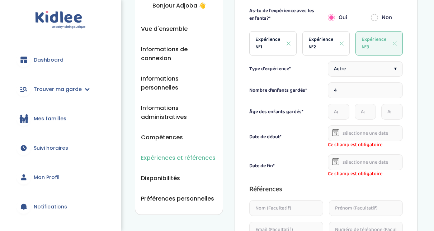
type input "4"
click at [393, 87] on input "4" at bounding box center [365, 90] width 75 height 16
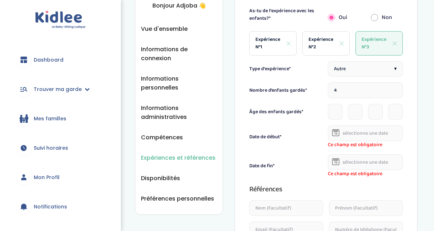
click at [393, 87] on input "4" at bounding box center [365, 90] width 75 height 16
click at [349, 87] on input "4" at bounding box center [365, 90] width 75 height 16
click at [394, 87] on input "4" at bounding box center [365, 90] width 75 height 16
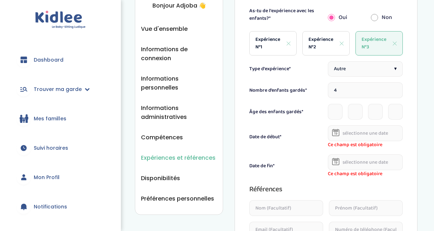
click at [363, 87] on input "4" at bounding box center [365, 90] width 75 height 16
click at [336, 108] on input "1" at bounding box center [335, 112] width 15 height 16
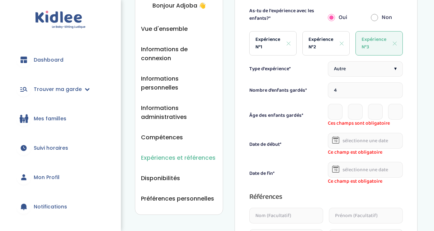
click at [336, 108] on input "2" at bounding box center [335, 112] width 15 height 16
click at [335, 109] on input "3" at bounding box center [335, 112] width 15 height 16
click at [336, 110] on input "4" at bounding box center [335, 112] width 15 height 16
click at [331, 111] on input "4" at bounding box center [335, 112] width 15 height 16
click at [335, 109] on input "5" at bounding box center [335, 112] width 15 height 16
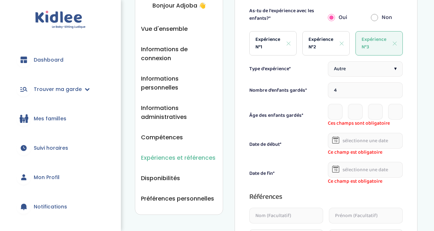
click at [334, 109] on input "6" at bounding box center [335, 112] width 15 height 16
click at [406, 124] on div "Il faut enregistrer tes modifications en cliquant sur "Enregistrer" en bas de l…" at bounding box center [325, 225] width 183 height 570
type input "18"
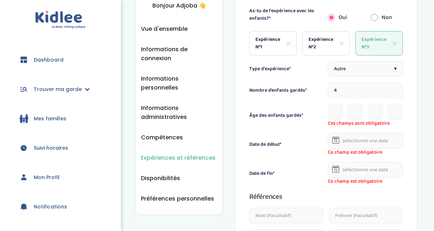
click at [335, 113] on input "18" at bounding box center [335, 112] width 15 height 16
click at [336, 108] on input "18" at bounding box center [335, 112] width 15 height 16
click at [358, 105] on input "number" at bounding box center [355, 112] width 15 height 16
click at [353, 112] on input "number" at bounding box center [355, 112] width 15 height 16
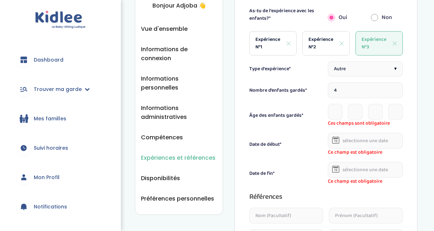
type input "1"
click at [355, 108] on input "1" at bounding box center [355, 112] width 15 height 16
click at [381, 89] on input "4" at bounding box center [365, 90] width 75 height 16
type input "3"
click at [394, 91] on input "3" at bounding box center [365, 90] width 75 height 16
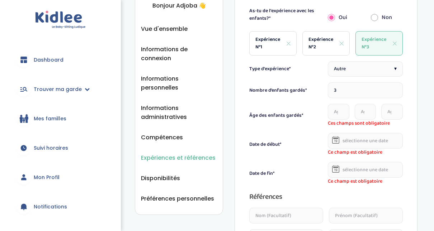
click at [337, 111] on input "number" at bounding box center [339, 112] width 22 height 16
type input "3"
type input "4"
click at [363, 113] on input "number" at bounding box center [366, 112] width 22 height 16
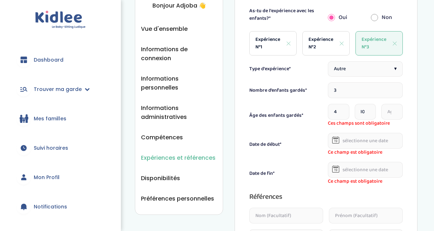
type input "10"
click at [387, 110] on input "number" at bounding box center [392, 112] width 22 height 16
type input "15"
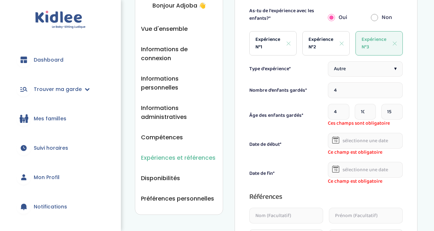
scroll to position [0, 0]
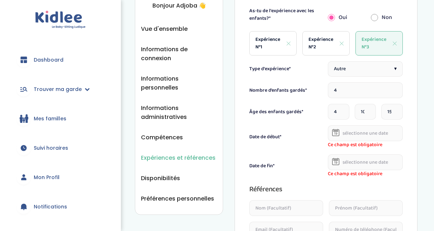
type input "4"
click at [395, 87] on input "4" at bounding box center [365, 90] width 75 height 16
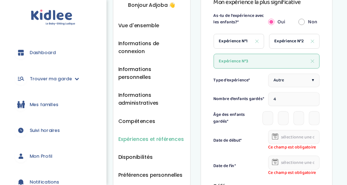
scroll to position [83, 0]
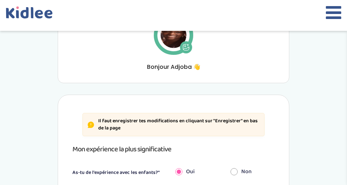
drag, startPoint x: 387, startPoint y: 3, endPoint x: 333, endPoint y: 110, distance: 120.4
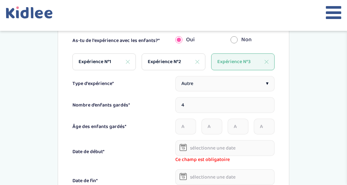
scroll to position [222, 0]
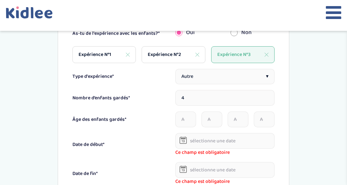
click at [182, 118] on input "number" at bounding box center [185, 119] width 21 height 16
type input "3"
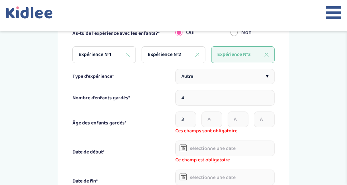
click at [210, 115] on input "number" at bounding box center [211, 119] width 21 height 16
type input "6"
click at [236, 118] on input "number" at bounding box center [238, 119] width 21 height 16
type input "10"
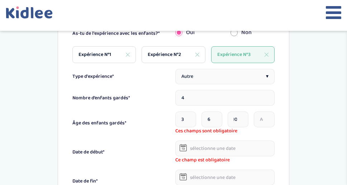
scroll to position [0, 0]
click at [262, 116] on input "number" at bounding box center [264, 119] width 21 height 16
type input "15"
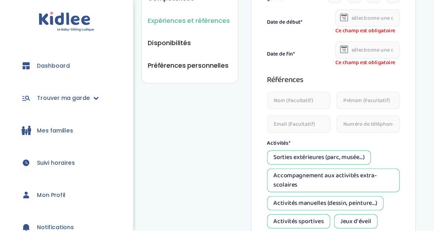
scroll to position [222, 0]
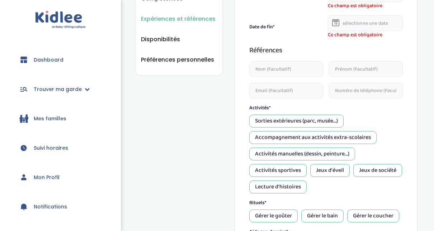
drag, startPoint x: 270, startPoint y: 1, endPoint x: 403, endPoint y: 124, distance: 181.9
click at [403, 124] on div "Il faut enregistrer tes modifications en cliquant sur "Enregistrer" en bas de l…" at bounding box center [325, 82] width 183 height 562
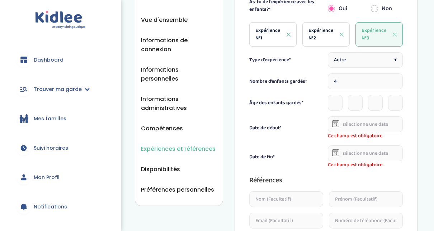
scroll to position [90, 0]
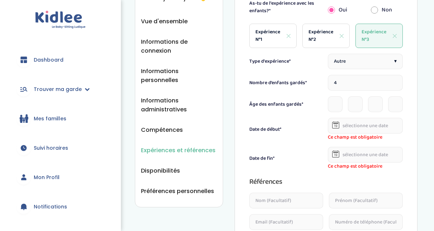
click at [354, 127] on input "text" at bounding box center [365, 126] width 75 height 16
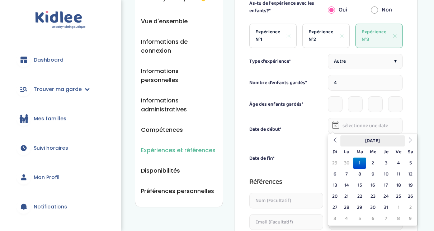
click at [387, 140] on th "Octobre 2019" at bounding box center [372, 140] width 65 height 11
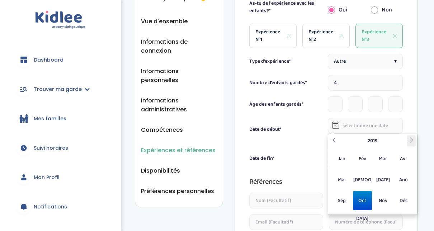
click at [409, 140] on icon at bounding box center [411, 140] width 5 height 5
click at [398, 201] on span "Déc" at bounding box center [403, 200] width 19 height 19
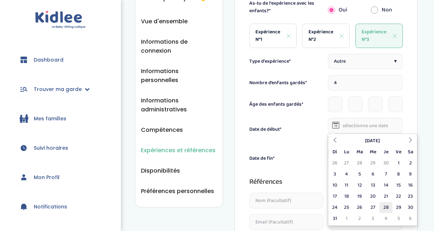
click at [387, 206] on td "28" at bounding box center [385, 207] width 13 height 11
type input "28-12-2023"
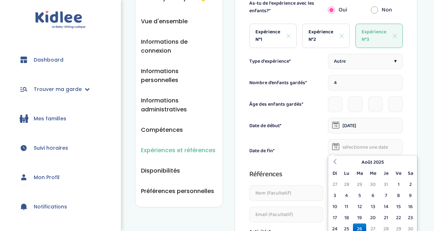
click at [373, 145] on input "text" at bounding box center [365, 147] width 75 height 16
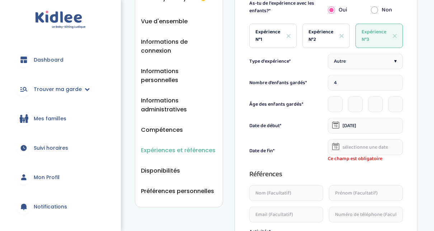
click at [410, 136] on div "Il faut enregistrer tes modifications en cliquant sur "Enregistrer" en bas de l…" at bounding box center [325, 210] width 183 height 555
click at [276, 37] on span "Expérience N°1" at bounding box center [267, 35] width 25 height 15
type input "2"
type input "01-05-2020"
type input "01-05-2025"
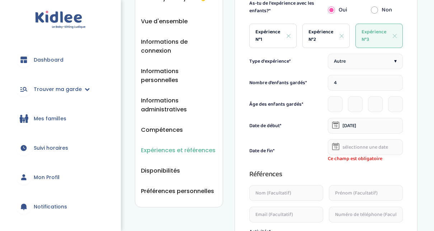
type textarea "J'étais en charge des sorties d'école, du goûter, des douches, des devoirs, des…"
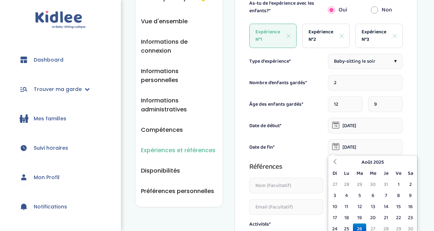
click at [349, 147] on input "01-05-2025" at bounding box center [365, 147] width 75 height 16
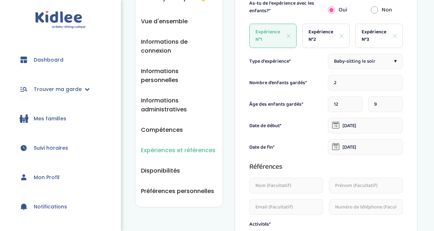
scroll to position [106, 0]
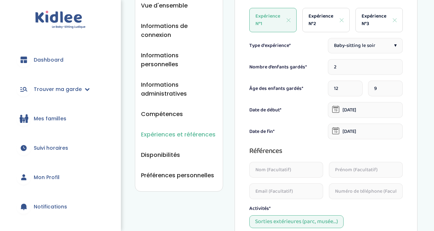
click at [355, 132] on input "26-08-2025" at bounding box center [365, 132] width 75 height 16
click at [338, 130] on icon at bounding box center [335, 130] width 7 height 7
click at [337, 129] on icon at bounding box center [335, 129] width 5 height 1
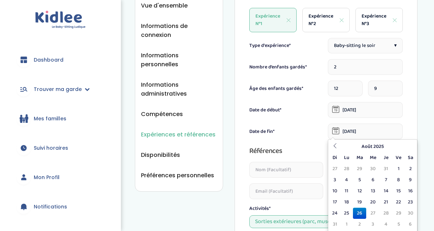
click at [371, 128] on input "26-08-2025" at bounding box center [365, 132] width 75 height 16
click at [336, 144] on icon at bounding box center [334, 145] width 5 height 5
click at [336, 145] on icon at bounding box center [334, 145] width 5 height 5
click at [403, 210] on td "27" at bounding box center [398, 213] width 13 height 11
type input "27-06-2025"
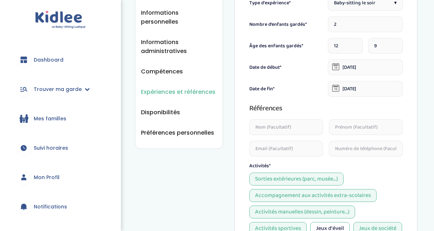
scroll to position [147, 0]
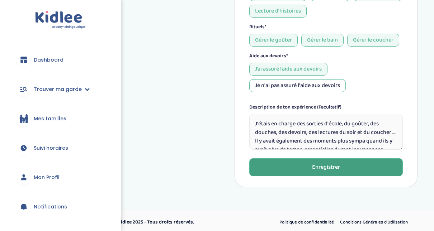
click at [387, 163] on button "Enregistrer" at bounding box center [325, 167] width 153 height 18
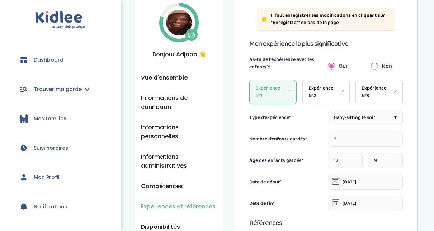
scroll to position [23, 0]
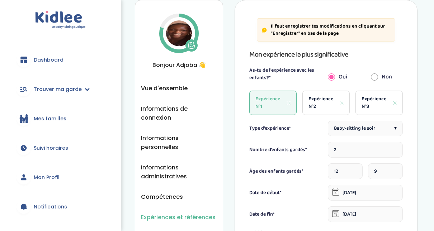
click at [371, 106] on span "Expérience N°3" at bounding box center [373, 102] width 25 height 15
type input "4"
type input "28-12-2023"
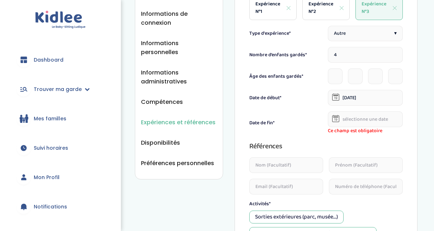
scroll to position [120, 0]
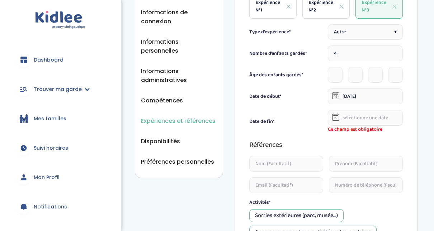
click at [375, 116] on input "text" at bounding box center [365, 118] width 75 height 16
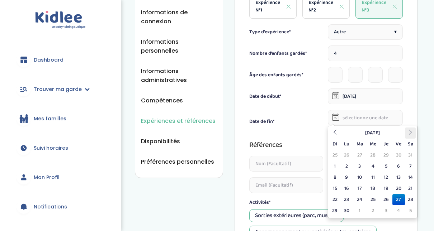
click at [406, 132] on th at bounding box center [410, 133] width 11 height 11
click at [409, 128] on th at bounding box center [410, 133] width 11 height 11
click at [357, 202] on td "26" at bounding box center [359, 199] width 13 height 11
type input "26-08-2025"
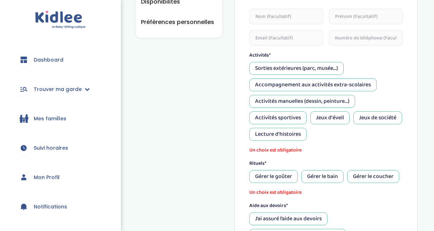
scroll to position [260, 0]
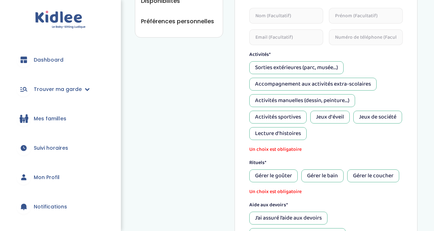
click at [362, 86] on div "Accompagnement aux activités extra-scolaires" at bounding box center [312, 84] width 127 height 13
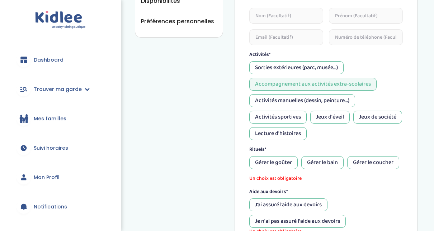
click at [327, 101] on div "Activités manuelles (dessin, peinture...)" at bounding box center [302, 100] width 106 height 13
click at [374, 111] on div "Jeux de société" at bounding box center [377, 117] width 49 height 13
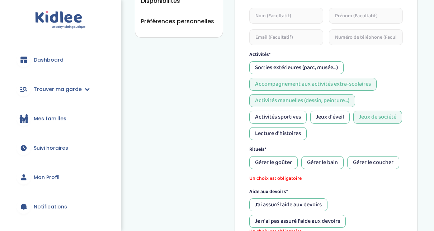
click at [286, 137] on div "Lecture d'histoires" at bounding box center [277, 133] width 57 height 13
click at [280, 163] on div "Gérer le goûter" at bounding box center [273, 162] width 48 height 13
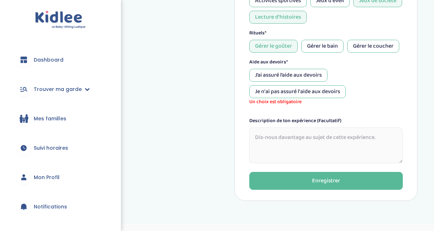
scroll to position [390, 0]
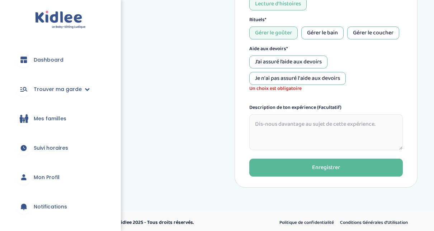
click at [324, 62] on div "J’ai assuré l’aide aux devoirs" at bounding box center [288, 62] width 78 height 13
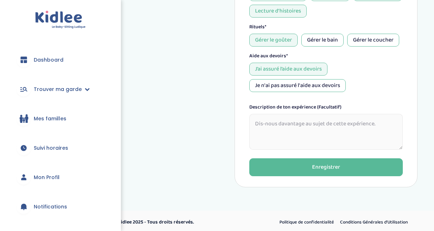
click at [319, 116] on textarea at bounding box center [325, 132] width 153 height 36
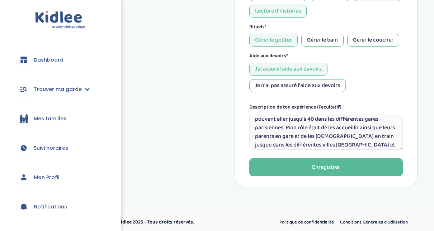
scroll to position [0, 0]
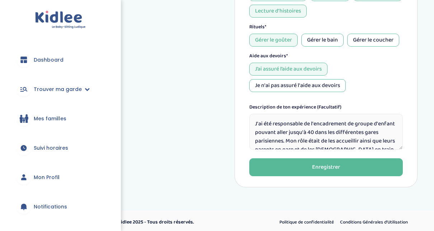
click at [334, 129] on textarea "J'ai été responsable de l'encadrement de groupe d'enfant pouvant aller jusqu'à …" at bounding box center [325, 132] width 153 height 36
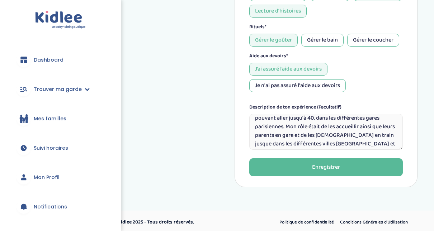
scroll to position [18, 0]
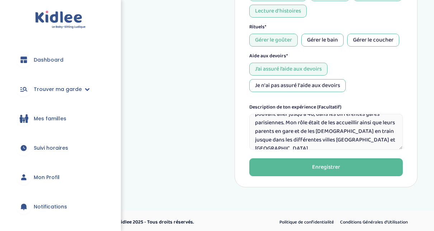
click at [393, 138] on textarea "J'ai été responsable de l'encadrement de groupe d'enfant pouvant aller jusqu'à …" at bounding box center [325, 132] width 153 height 36
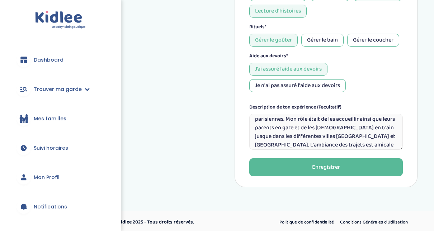
scroll to position [30, 0]
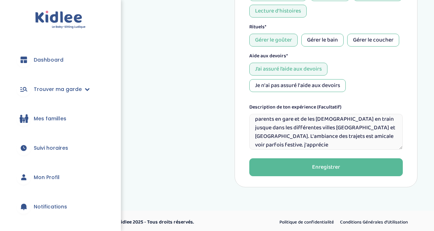
click at [256, 143] on textarea "J'ai été responsable de l'encadrement de groupe d'enfant pouvant aller jusqu'à …" at bounding box center [325, 132] width 153 height 36
click at [295, 142] on textarea "J'ai été responsable de l'encadrement de groupe d'enfant pouvant aller jusqu'à …" at bounding box center [325, 132] width 153 height 36
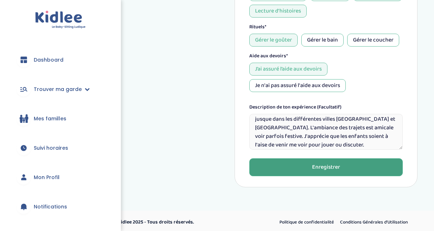
click at [301, 163] on button "Enregistrer" at bounding box center [325, 167] width 153 height 18
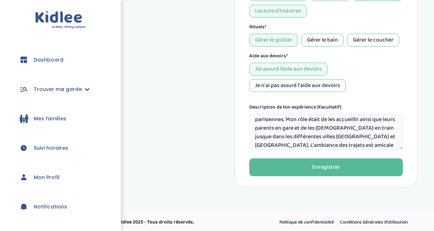
scroll to position [29, 0]
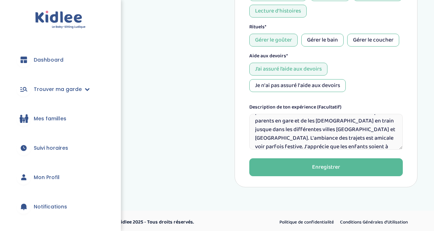
click at [349, 135] on textarea "J'ai été responsable de l'encadrement de groupe d'enfant pouvant aller jusqu'à …" at bounding box center [325, 132] width 153 height 36
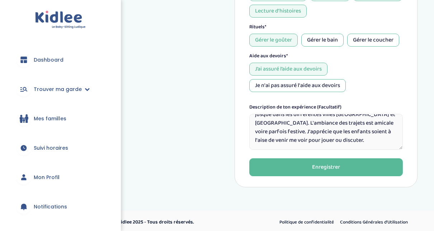
scroll to position [44, 0]
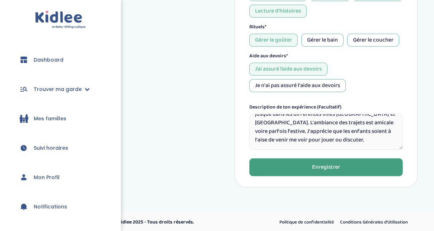
type textarea "J'ai été responsable de l'encadrement de groupe d'enfant pouvant aller jusqu'à …"
click at [363, 163] on button "Enregistrer" at bounding box center [325, 167] width 153 height 18
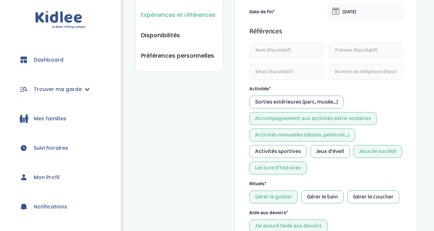
scroll to position [383, 0]
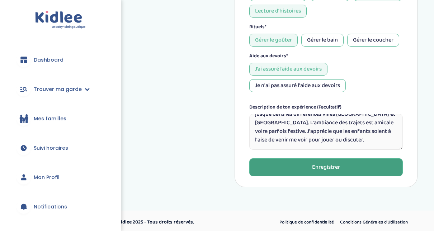
click at [335, 163] on div "Enregistrer" at bounding box center [326, 167] width 28 height 8
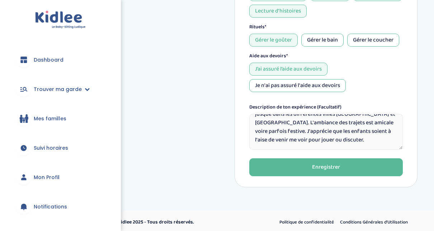
scroll to position [180, 0]
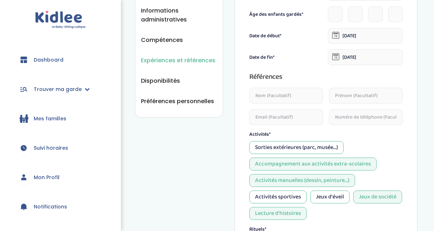
drag, startPoint x: 433, startPoint y: 105, endPoint x: 431, endPoint y: 89, distance: 16.6
click at [431, 89] on div "Expériences et références Vue d'ensemble Informations de connexion Informations…" at bounding box center [275, 112] width 315 height 565
click at [292, 95] on input "text" at bounding box center [286, 96] width 74 height 16
click at [416, 67] on div "Il faut enregistrer tes modifications en cliquant sur "Enregistrer" en bas de l…" at bounding box center [325, 116] width 183 height 547
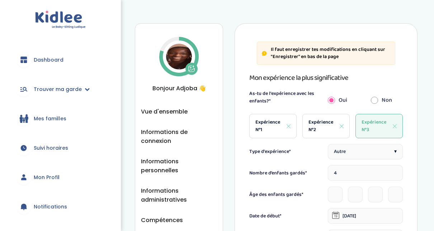
click at [273, 128] on span "Expérience N°1" at bounding box center [267, 126] width 25 height 15
type input "2"
type input "01-05-2020"
type input "27-06-2025"
type textarea "J'étais en charge des sorties d'école, du goûter, des douches, des devoirs, des…"
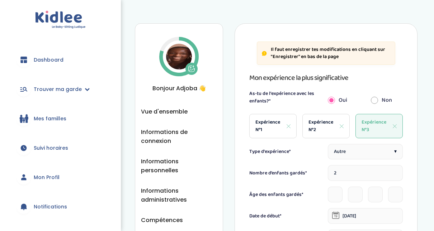
scroll to position [27, 0]
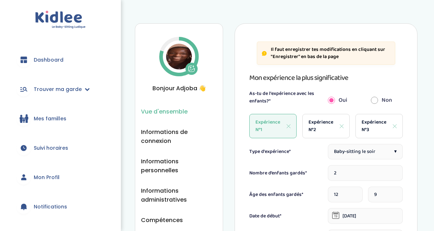
click at [173, 111] on span "Vue d'ensemble" at bounding box center [164, 111] width 47 height 9
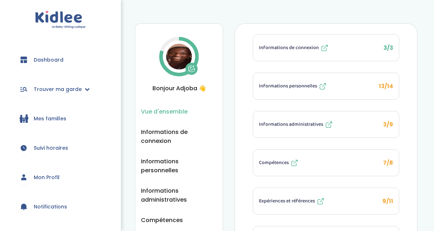
click at [41, 60] on span "Dashboard" at bounding box center [49, 60] width 30 height 8
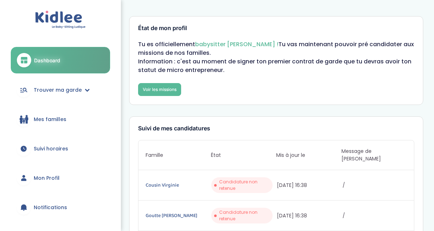
click at [244, 179] on span "Candidature non retenue" at bounding box center [244, 185] width 51 height 13
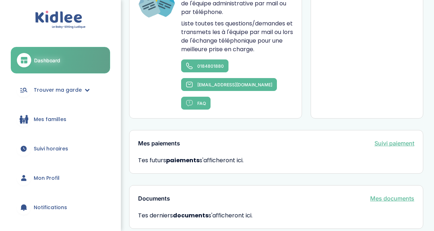
scroll to position [496, 0]
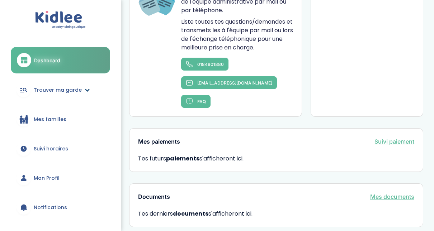
click at [54, 92] on span "Trouver ma garde" at bounding box center [58, 90] width 48 height 8
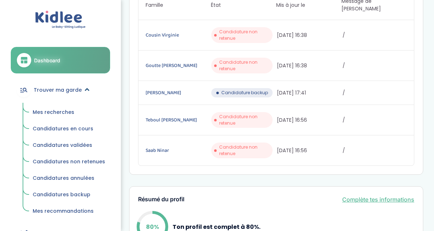
scroll to position [132, 0]
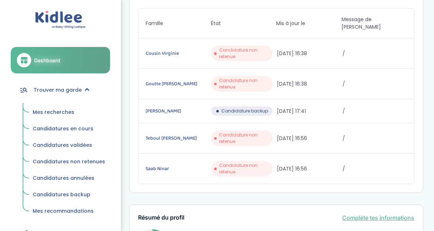
click at [73, 195] on span "Candidatures backup" at bounding box center [62, 194] width 58 height 7
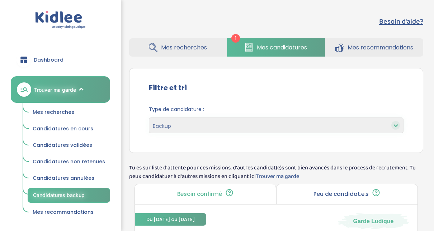
select select "backup"
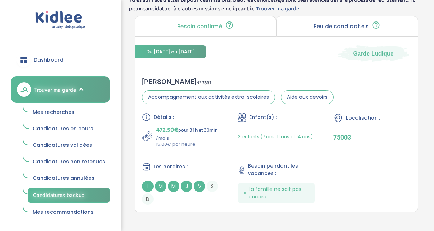
scroll to position [166, 0]
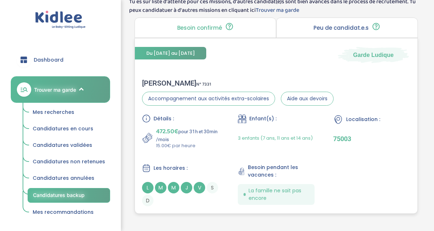
click at [157, 81] on div "[PERSON_NAME] N° 7331" at bounding box center [237, 83] width 191 height 9
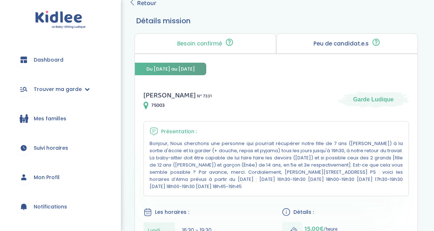
scroll to position [44, 0]
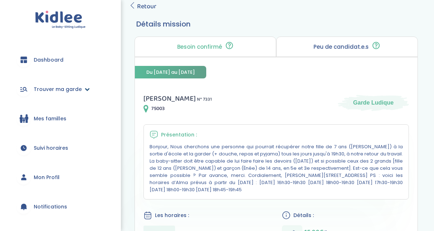
click at [71, 92] on span "Trouver ma garde" at bounding box center [58, 90] width 48 height 8
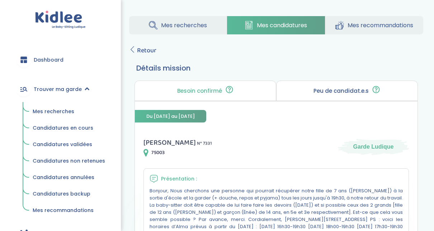
click at [53, 109] on span "Mes recherches" at bounding box center [54, 111] width 42 height 7
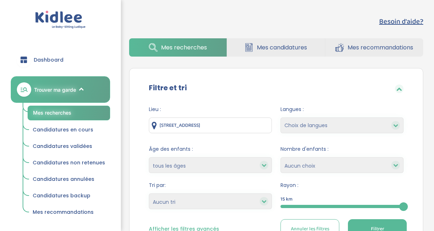
click at [305, 206] on div at bounding box center [341, 206] width 123 height 3
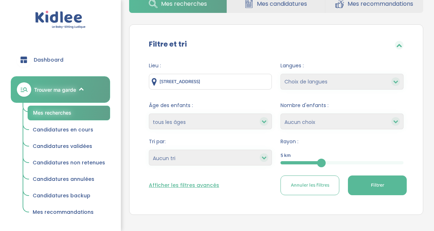
scroll to position [57, 0]
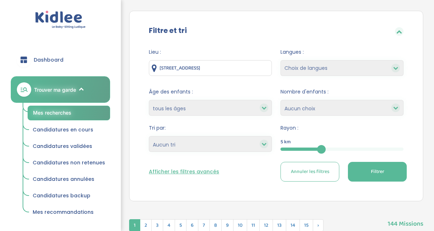
click at [386, 168] on button "Filtrer" at bounding box center [377, 172] width 59 height 20
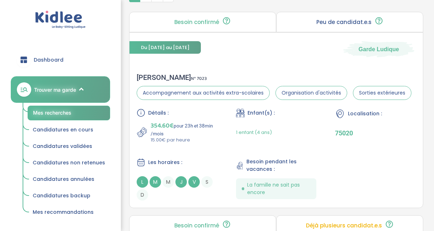
scroll to position [301, 0]
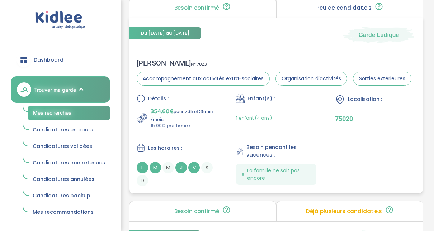
click at [163, 63] on div "CLARISSE M . N° 7023" at bounding box center [274, 63] width 275 height 9
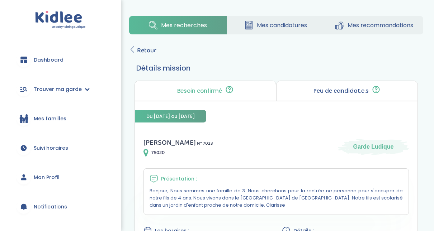
click at [137, 49] on span "Retour" at bounding box center [146, 51] width 19 height 10
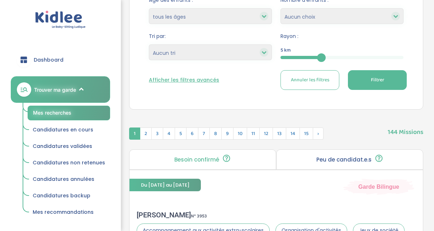
scroll to position [143, 0]
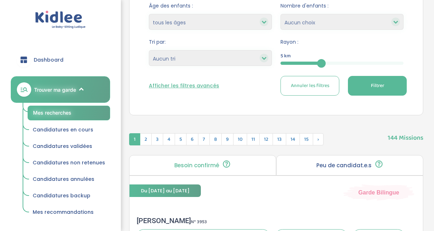
click at [379, 81] on button "Filtrer" at bounding box center [377, 86] width 59 height 20
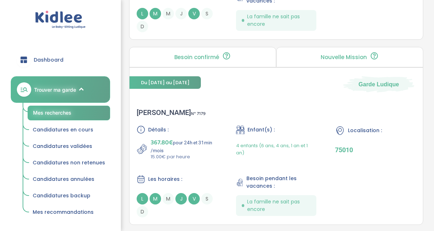
scroll to position [1061, 0]
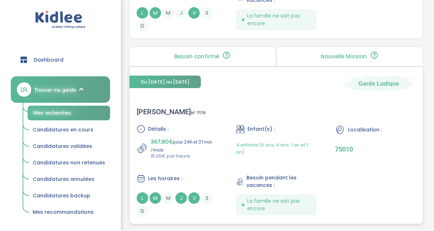
click at [147, 108] on div "Clotilde R . N° 7179" at bounding box center [171, 112] width 69 height 9
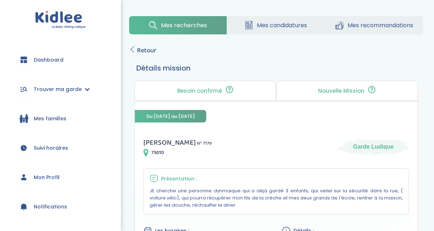
click at [134, 47] on icon at bounding box center [132, 49] width 6 height 6
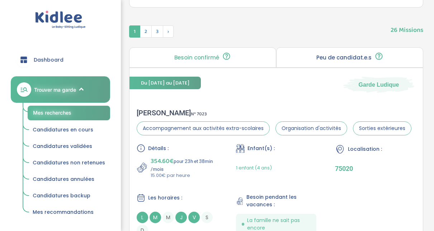
scroll to position [49, 0]
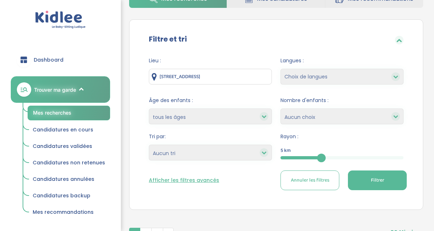
click at [363, 182] on button "Filtrer" at bounding box center [377, 181] width 59 height 20
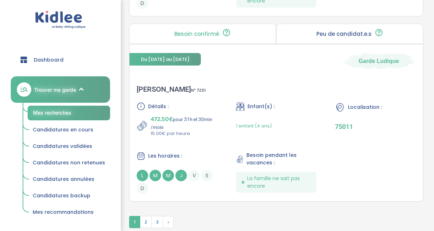
scroll to position [2070, 0]
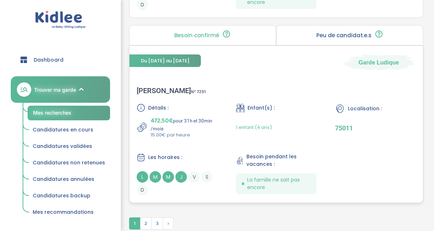
click at [151, 86] on div "Anne H . N° 7251" at bounding box center [171, 90] width 69 height 9
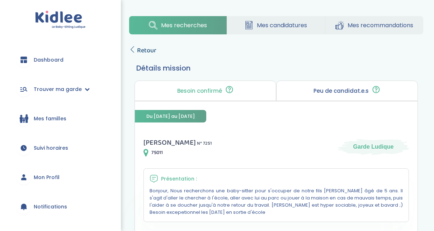
click at [137, 49] on span "Retour" at bounding box center [146, 51] width 19 height 10
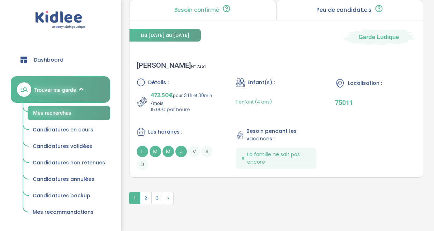
scroll to position [2097, 0]
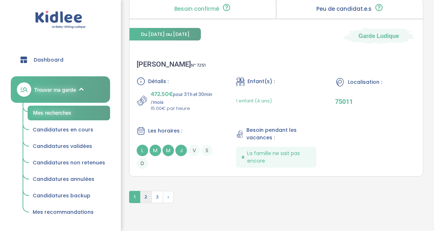
click at [149, 196] on span "2" at bounding box center [146, 197] width 12 height 12
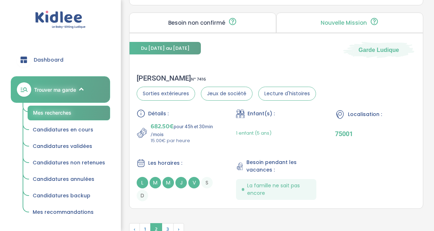
scroll to position [2106, 0]
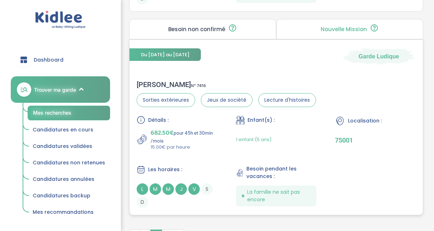
click at [161, 80] on div "Clemence L . N° 7416" at bounding box center [226, 84] width 179 height 9
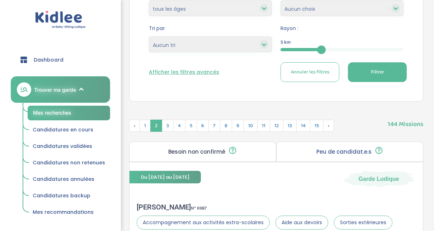
scroll to position [160, 0]
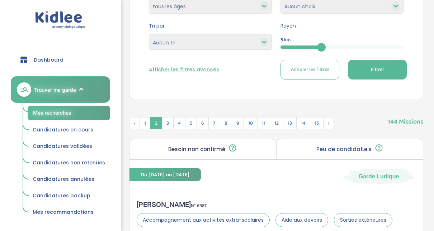
click at [377, 71] on span "Filtrer" at bounding box center [377, 70] width 13 height 8
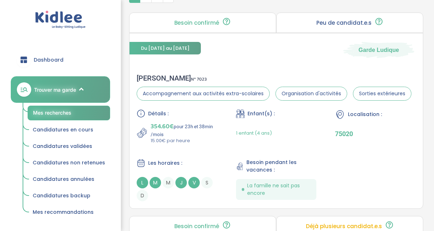
scroll to position [274, 0]
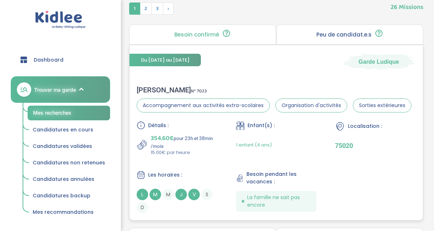
click at [165, 87] on div "CLARISSE M . N° 7023" at bounding box center [274, 90] width 275 height 9
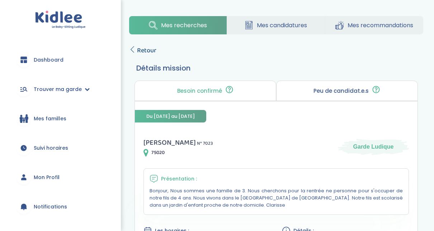
click at [133, 50] on icon at bounding box center [132, 49] width 6 height 6
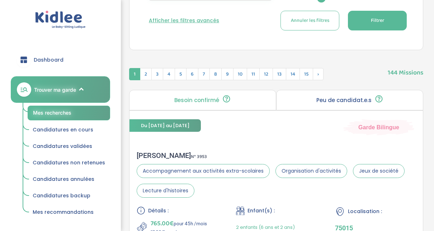
scroll to position [203, 0]
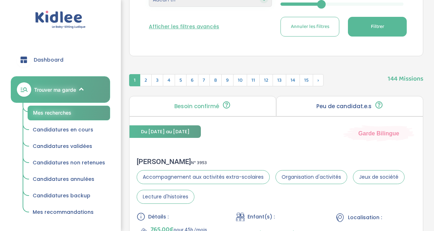
click at [362, 31] on button "Filtrer" at bounding box center [377, 27] width 59 height 20
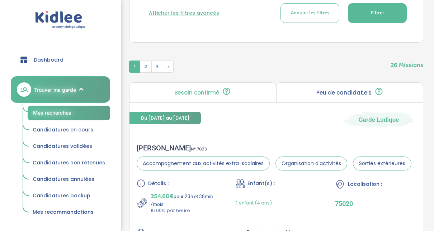
scroll to position [217, 0]
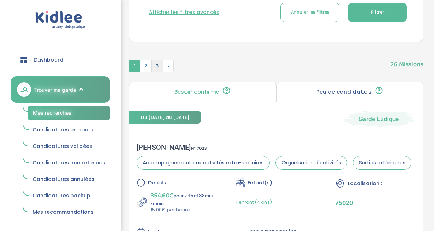
click at [154, 66] on span "3" at bounding box center [157, 66] width 12 height 12
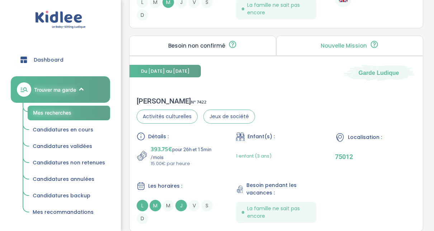
scroll to position [489, 0]
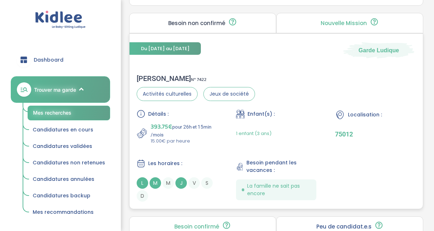
click at [157, 76] on div "Charles H . N° 7422" at bounding box center [196, 78] width 118 height 9
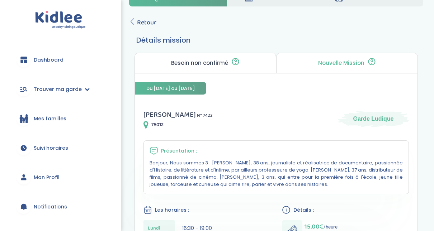
scroll to position [29, 0]
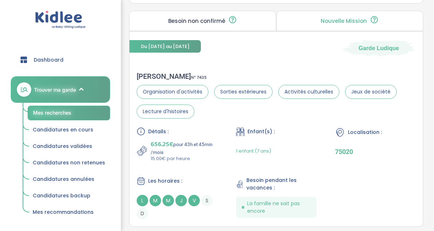
scroll to position [1274, 0]
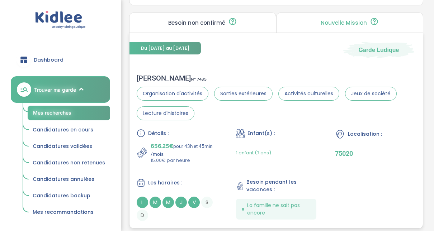
click at [154, 74] on div "Laurent H . N° 7435" at bounding box center [276, 78] width 279 height 9
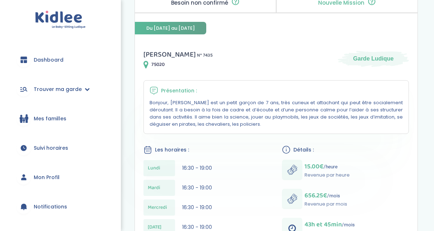
scroll to position [134, 0]
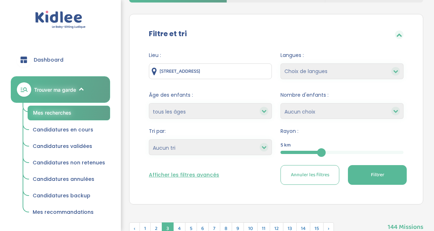
click at [334, 153] on div "5" at bounding box center [341, 152] width 123 height 3
click at [336, 151] on div "5" at bounding box center [341, 152] width 123 height 3
click at [341, 153] on div "5" at bounding box center [341, 152] width 123 height 3
click at [353, 152] on div "5" at bounding box center [341, 152] width 123 height 3
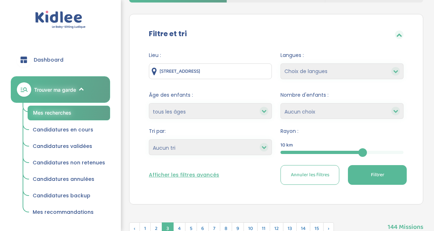
click at [374, 176] on span "Filtrer" at bounding box center [377, 175] width 13 height 8
click at [261, 146] on icon at bounding box center [263, 147] width 5 height 5
click at [265, 147] on icon at bounding box center [263, 147] width 5 height 5
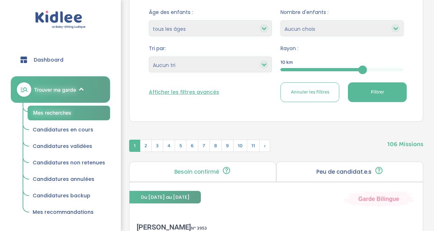
scroll to position [115, 0]
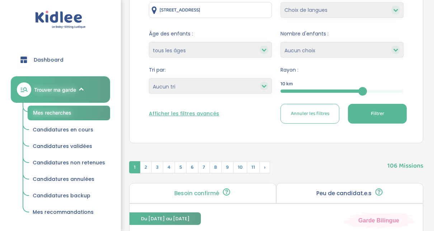
click at [166, 84] on select "Heures par semaine (croissant) Heures par semaine (décroissant) Date de démarra…" at bounding box center [210, 86] width 123 height 16
select select "updated_at_desc"
click at [149, 78] on select "Heures par semaine (croissant) Heures par semaine (décroissant) Date de démarra…" at bounding box center [210, 86] width 123 height 16
click at [373, 121] on button "Filtrer" at bounding box center [377, 114] width 59 height 20
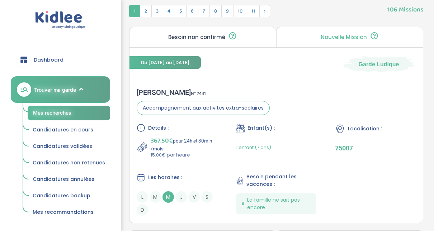
scroll to position [273, 0]
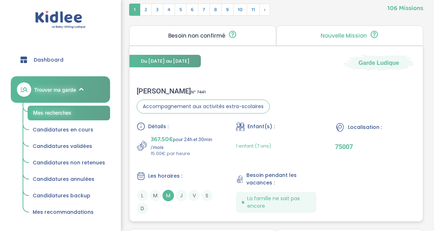
click at [157, 89] on div "Noémie C . N° 7441" at bounding box center [203, 91] width 133 height 9
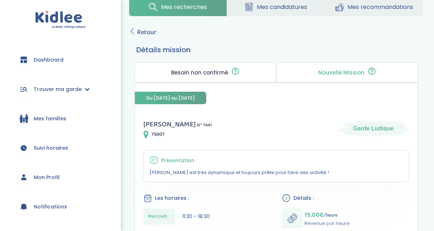
scroll to position [14, 0]
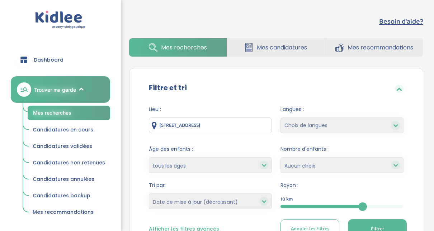
select select "updated_at_desc"
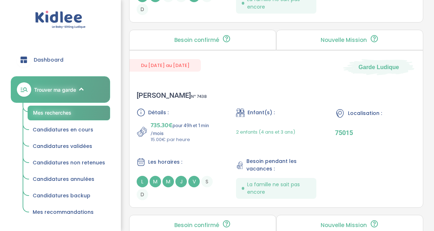
scroll to position [675, 0]
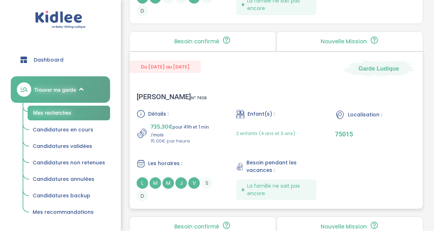
click at [152, 93] on div "Elise B . N° 7438" at bounding box center [172, 96] width 70 height 9
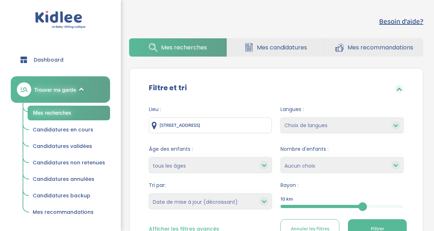
select select "updated_at_desc"
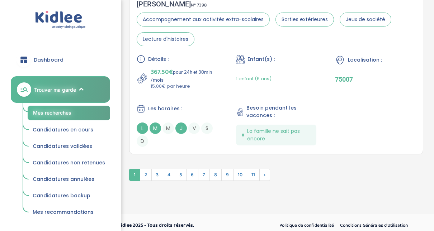
scroll to position [2156, 0]
